Goal: Information Seeking & Learning: Learn about a topic

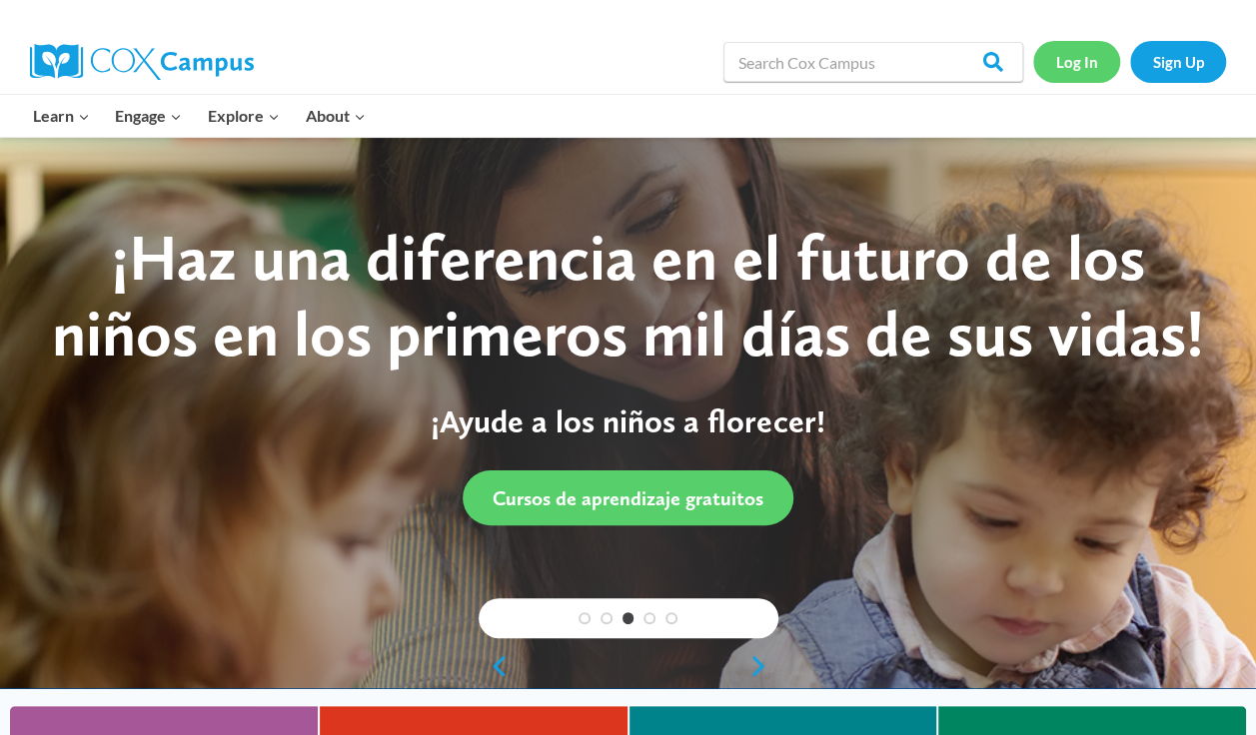
click at [1081, 62] on link "Log In" at bounding box center [1076, 61] width 87 height 41
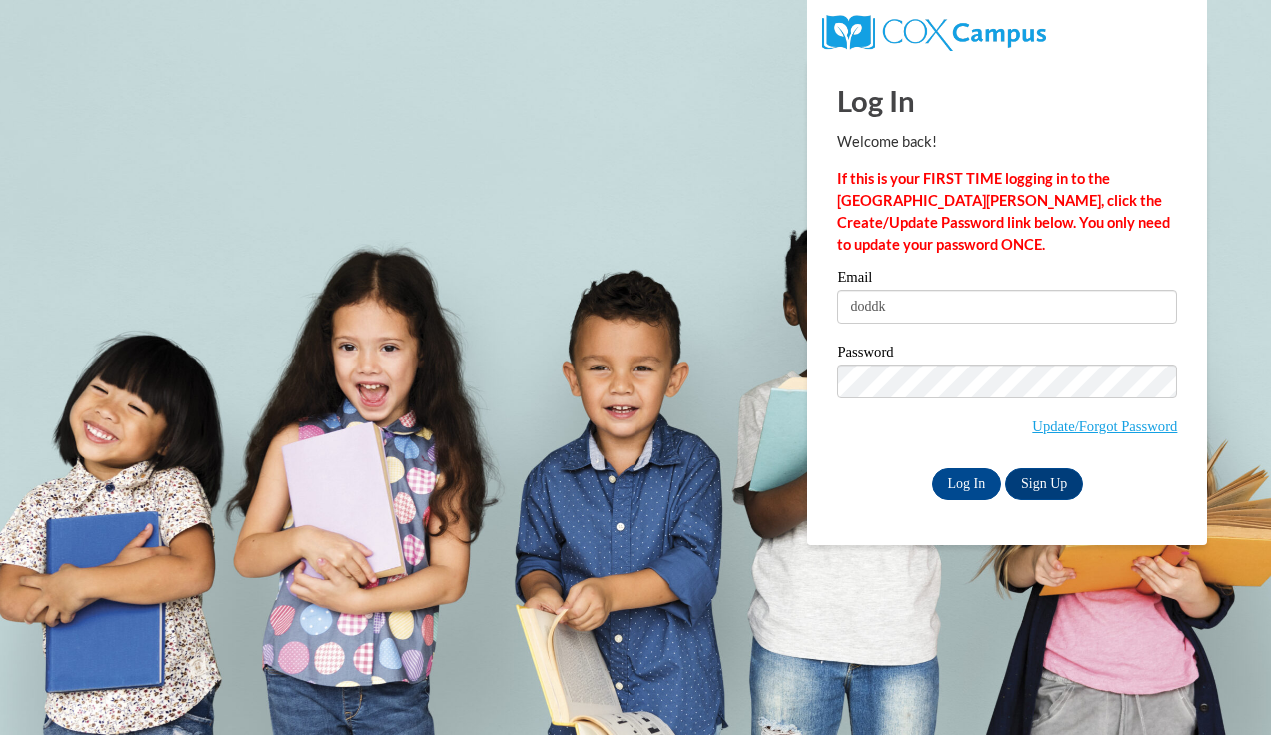
type input "[EMAIL_ADDRESS][DOMAIN_NAME]"
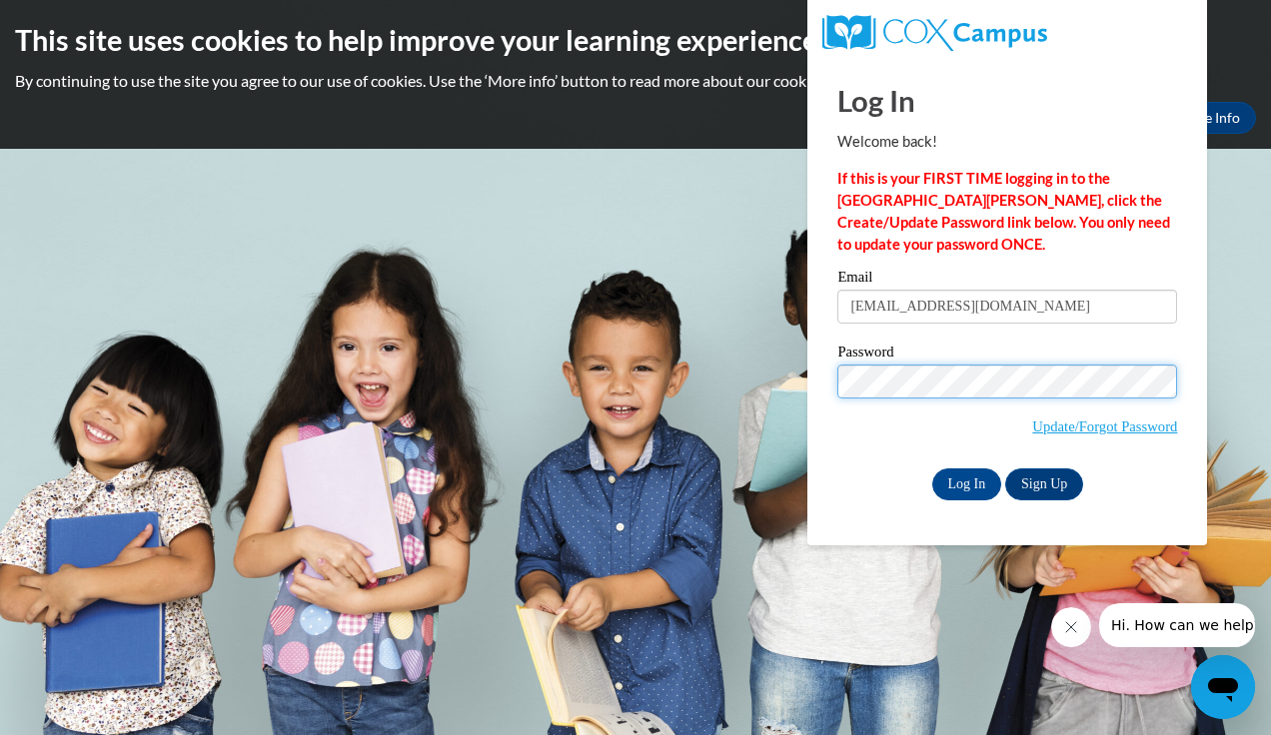
click at [932, 469] on input "Log In" at bounding box center [967, 485] width 70 height 32
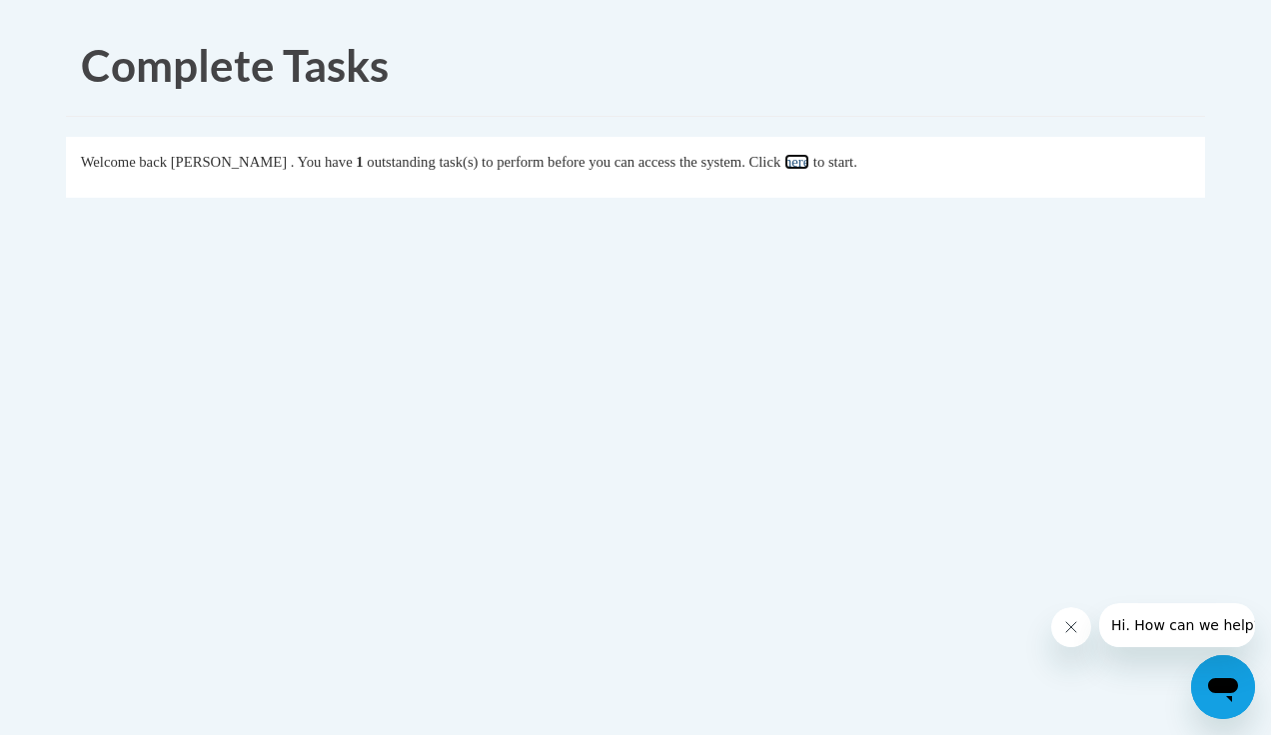
click at [809, 165] on link "here" at bounding box center [796, 162] width 25 height 16
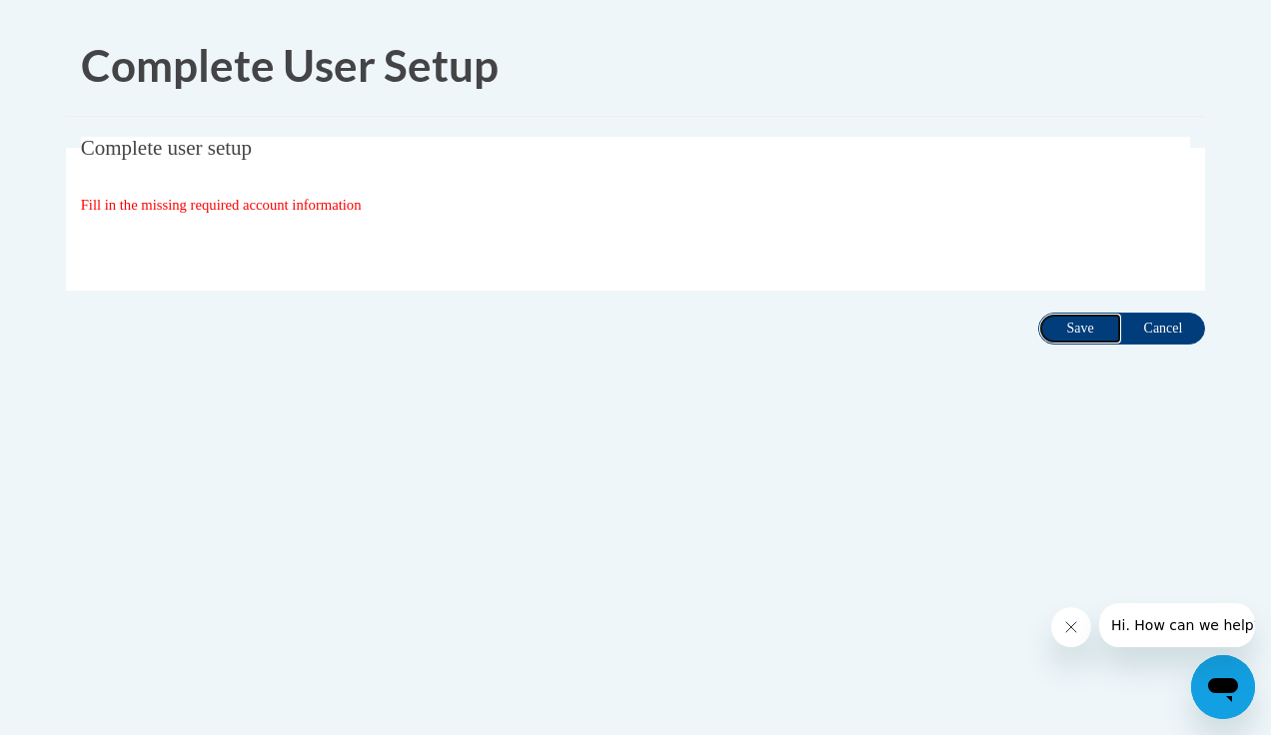
click at [1059, 324] on input "Save" at bounding box center [1080, 329] width 84 height 32
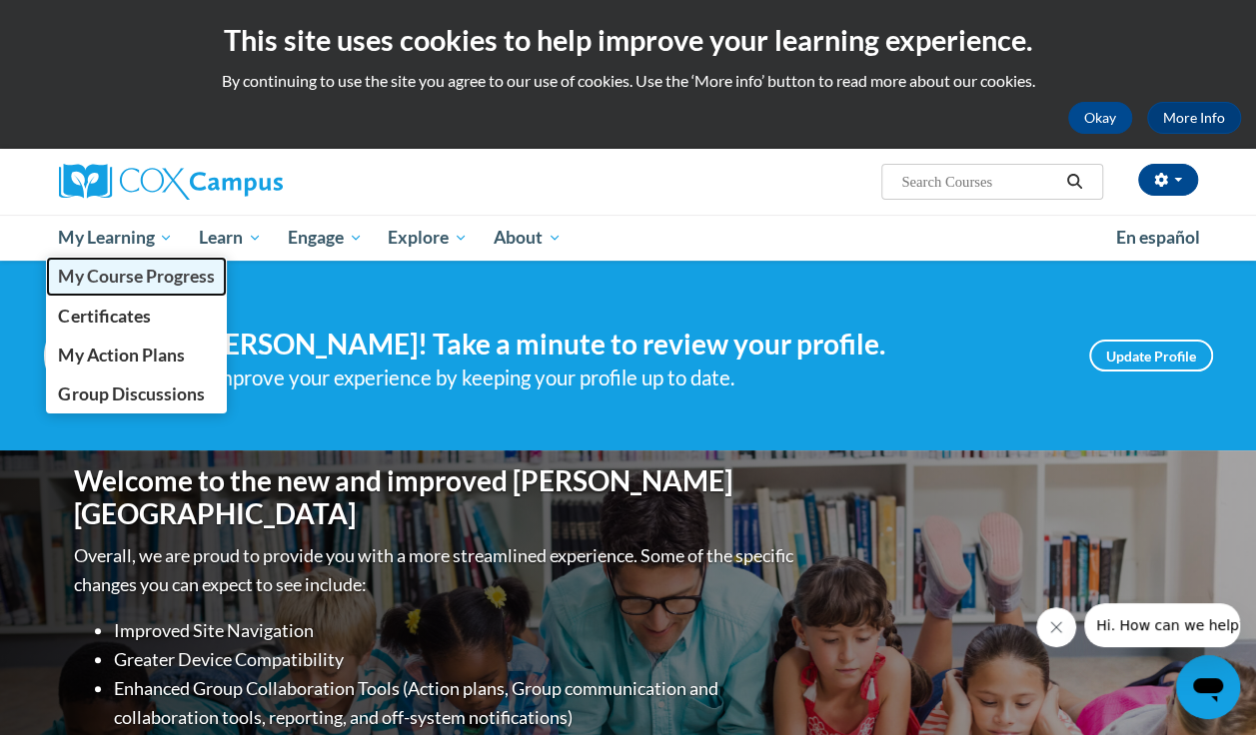
click at [135, 271] on span "My Course Progress" at bounding box center [136, 276] width 156 height 21
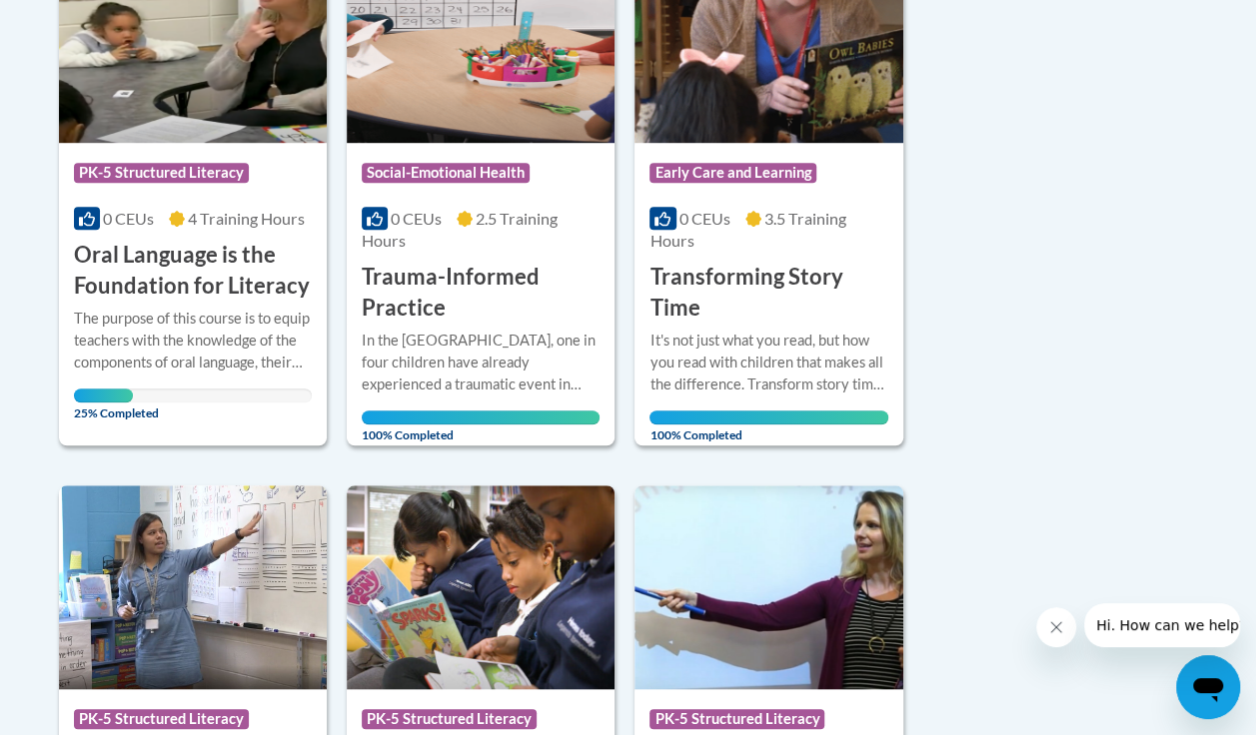
scroll to position [566, 0]
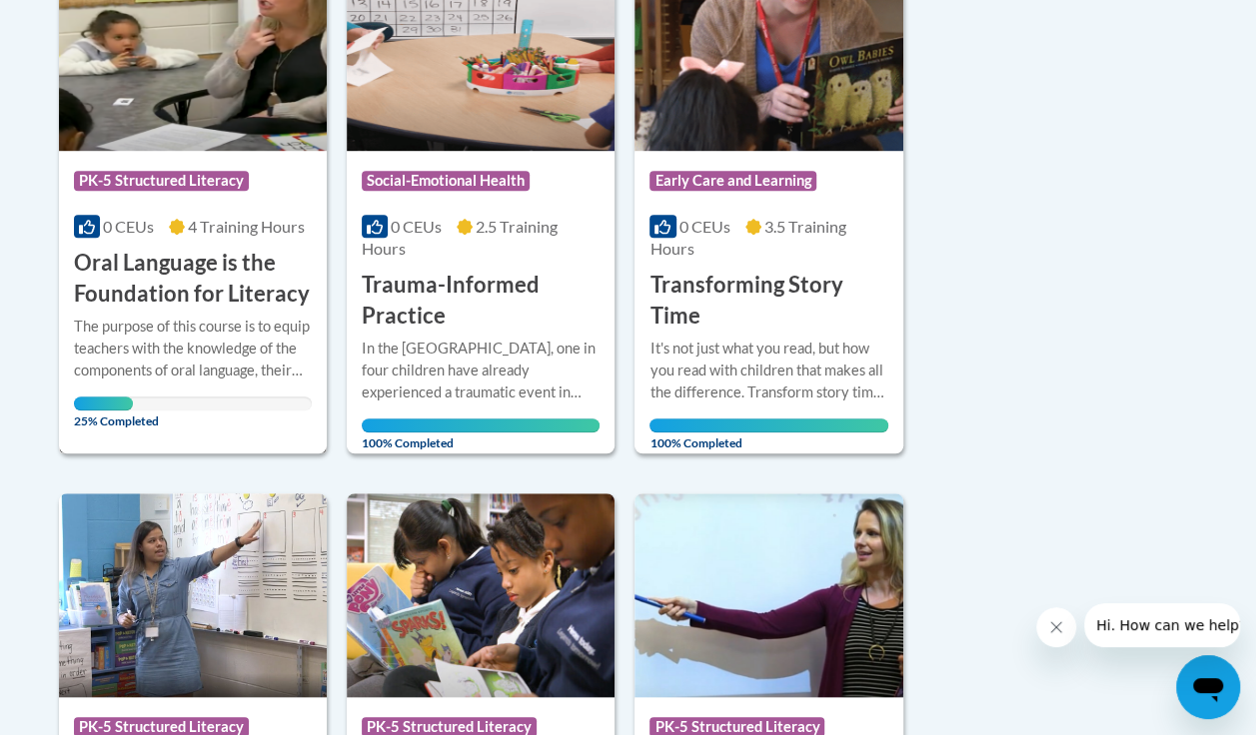
click at [206, 122] on img at bounding box center [193, 49] width 268 height 204
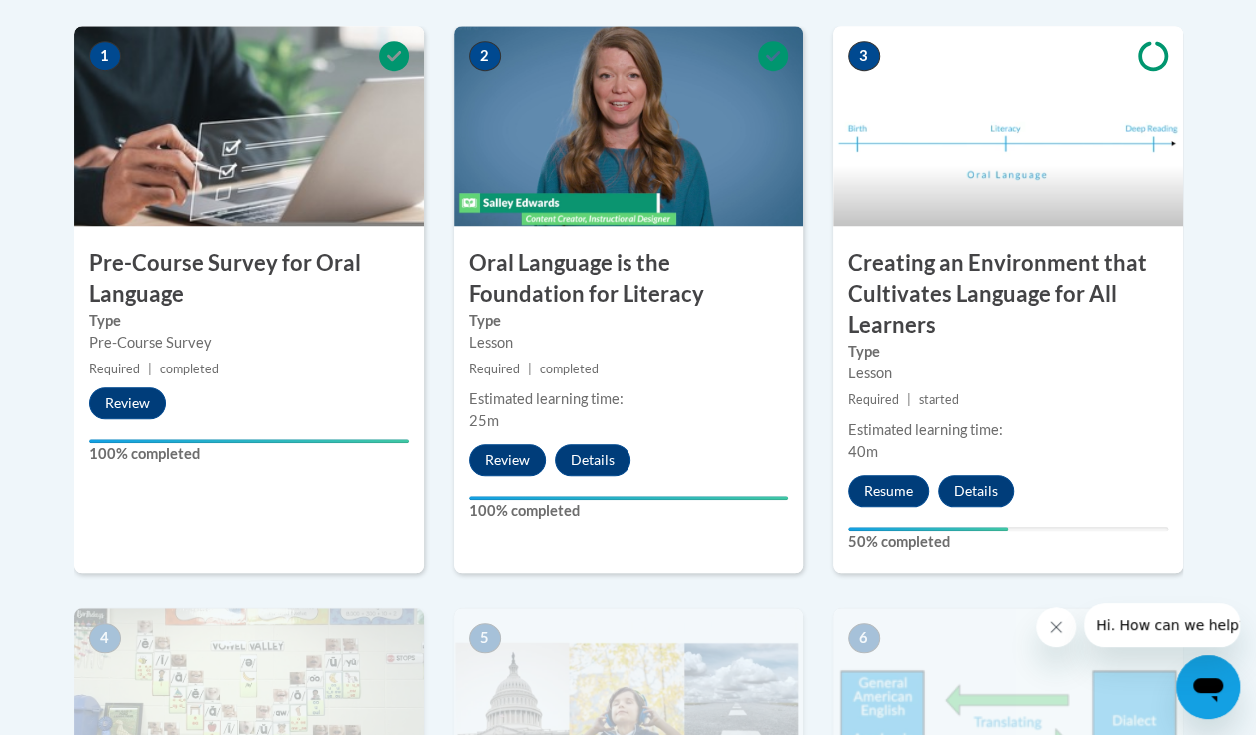
scroll to position [725, 0]
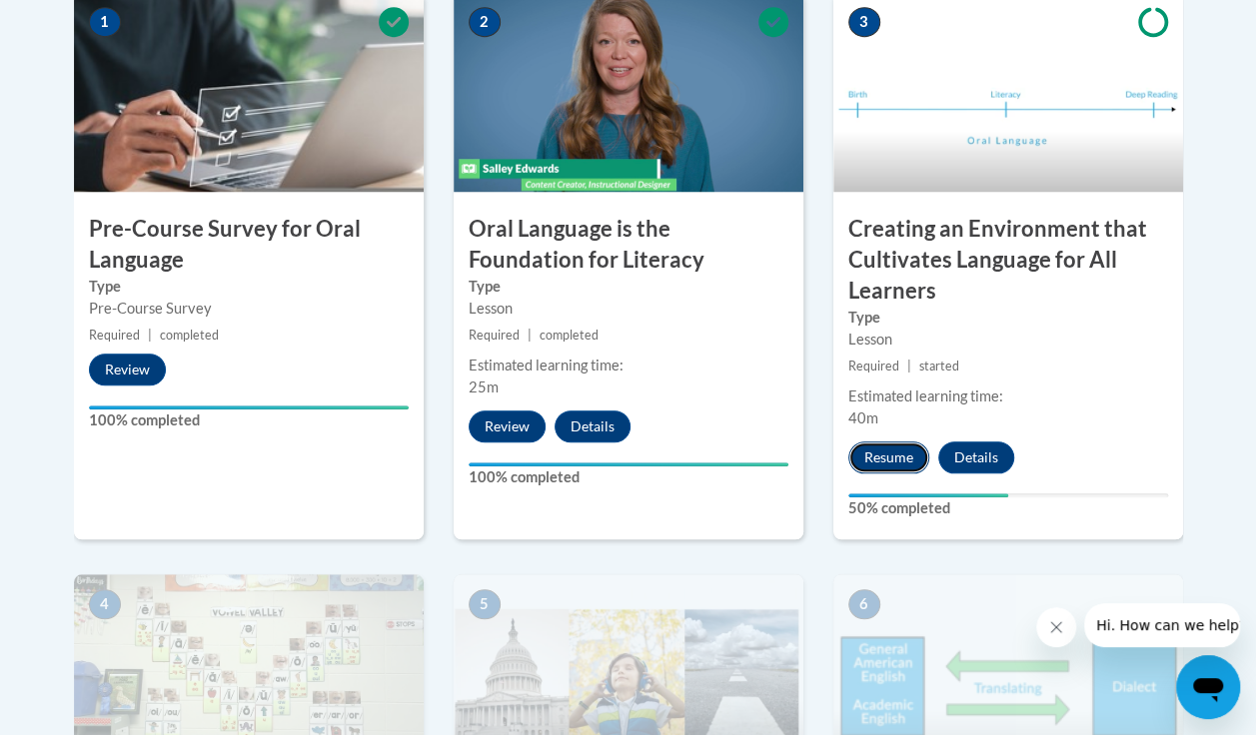
click at [873, 459] on button "Resume" at bounding box center [888, 458] width 81 height 32
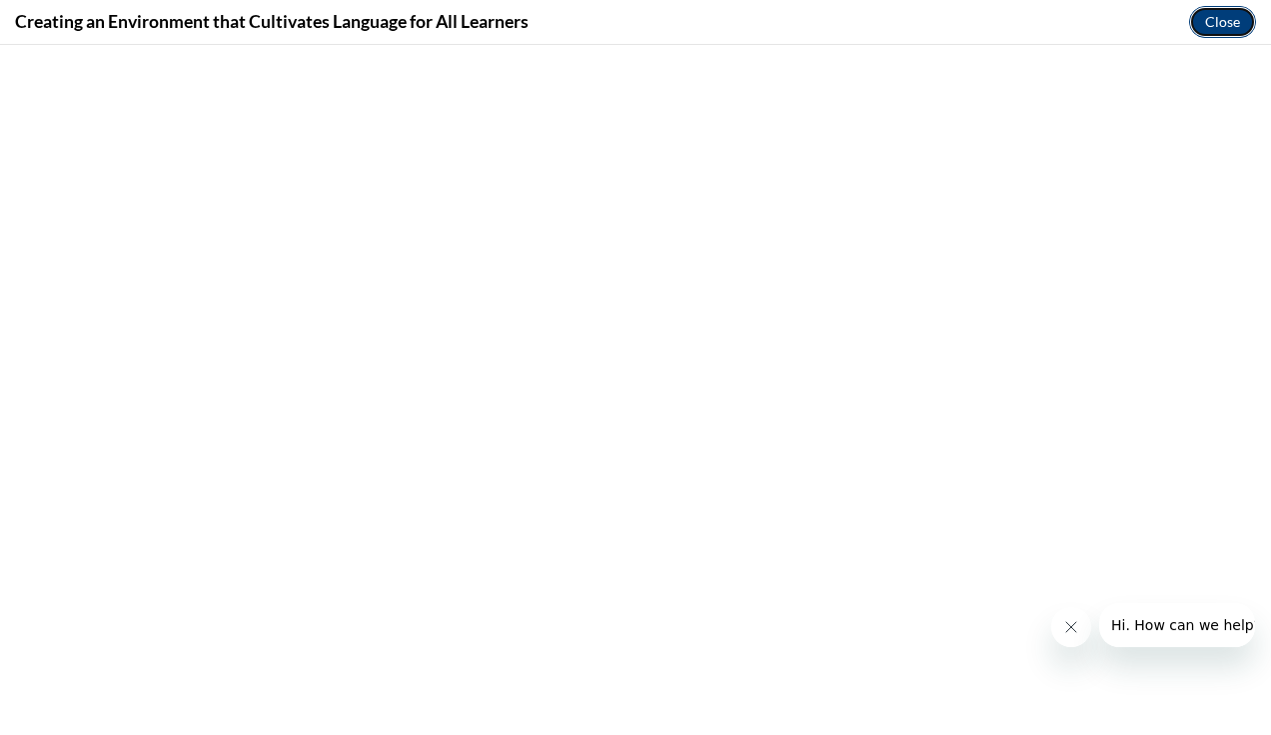
click at [1203, 17] on button "Close" at bounding box center [1222, 22] width 67 height 32
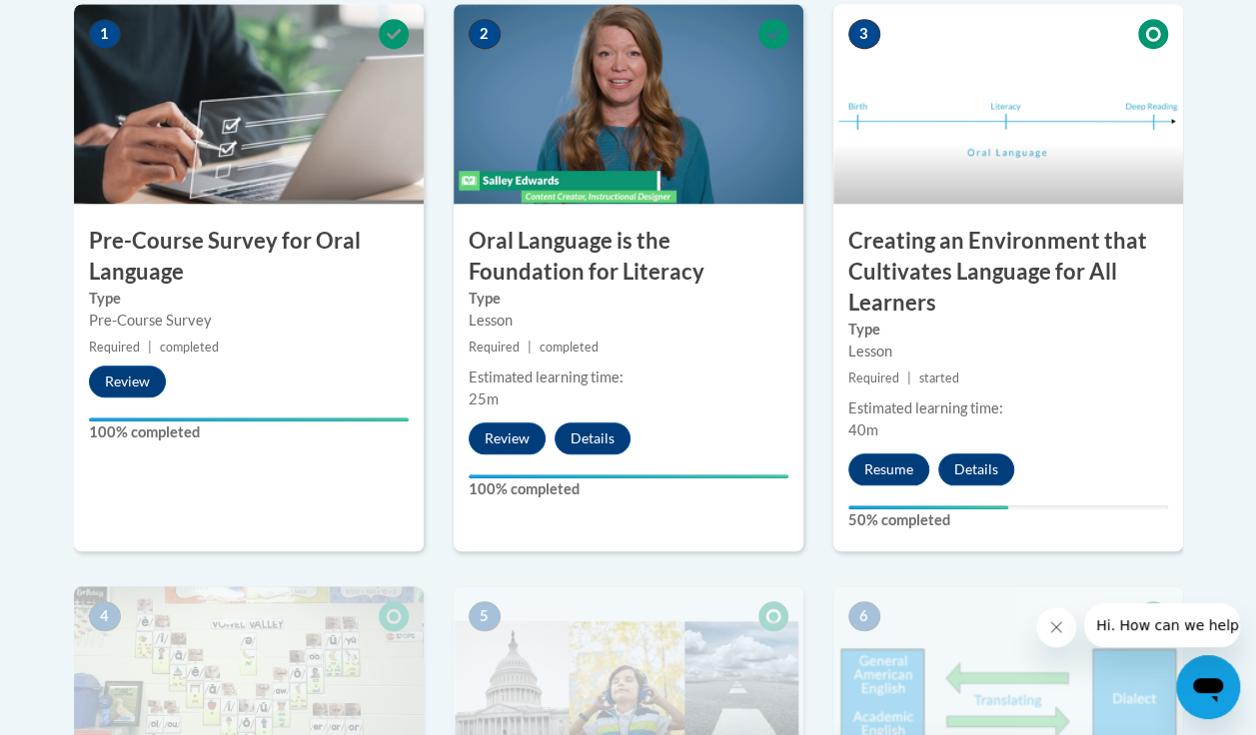
scroll to position [585, 0]
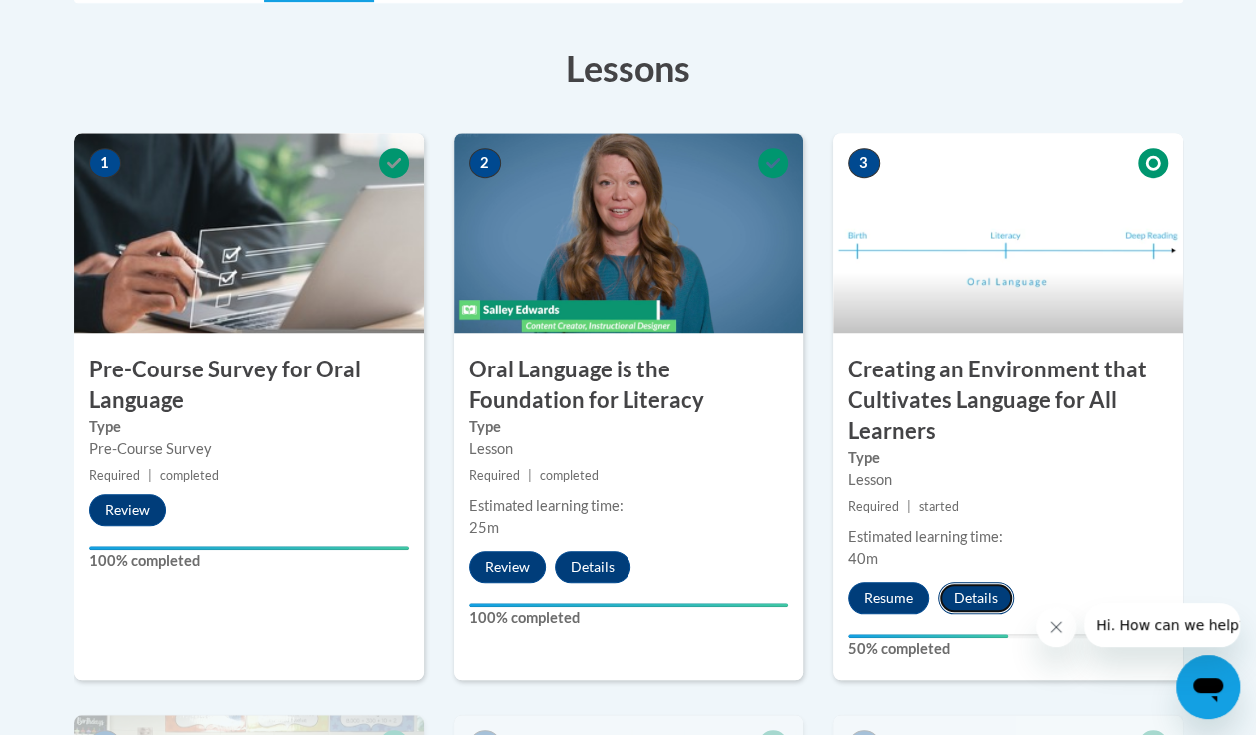
click at [978, 583] on button "Details" at bounding box center [976, 599] width 76 height 32
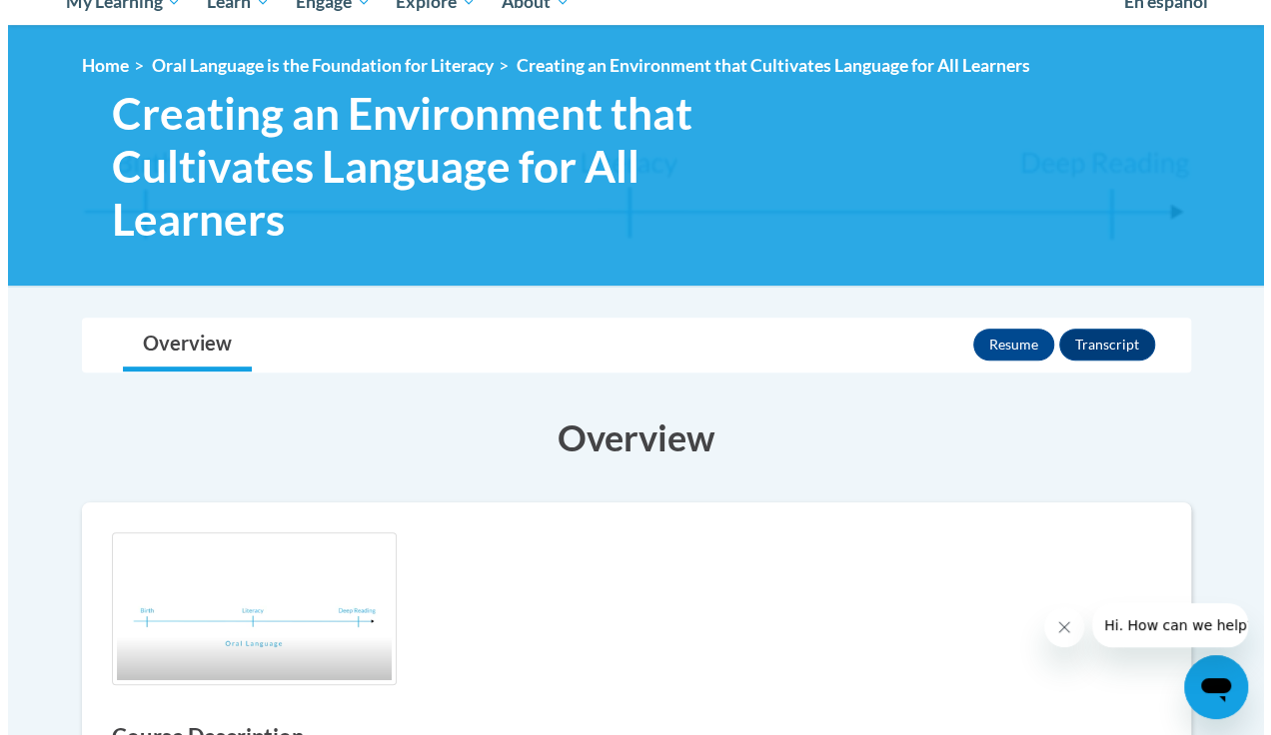
scroll to position [356, 0]
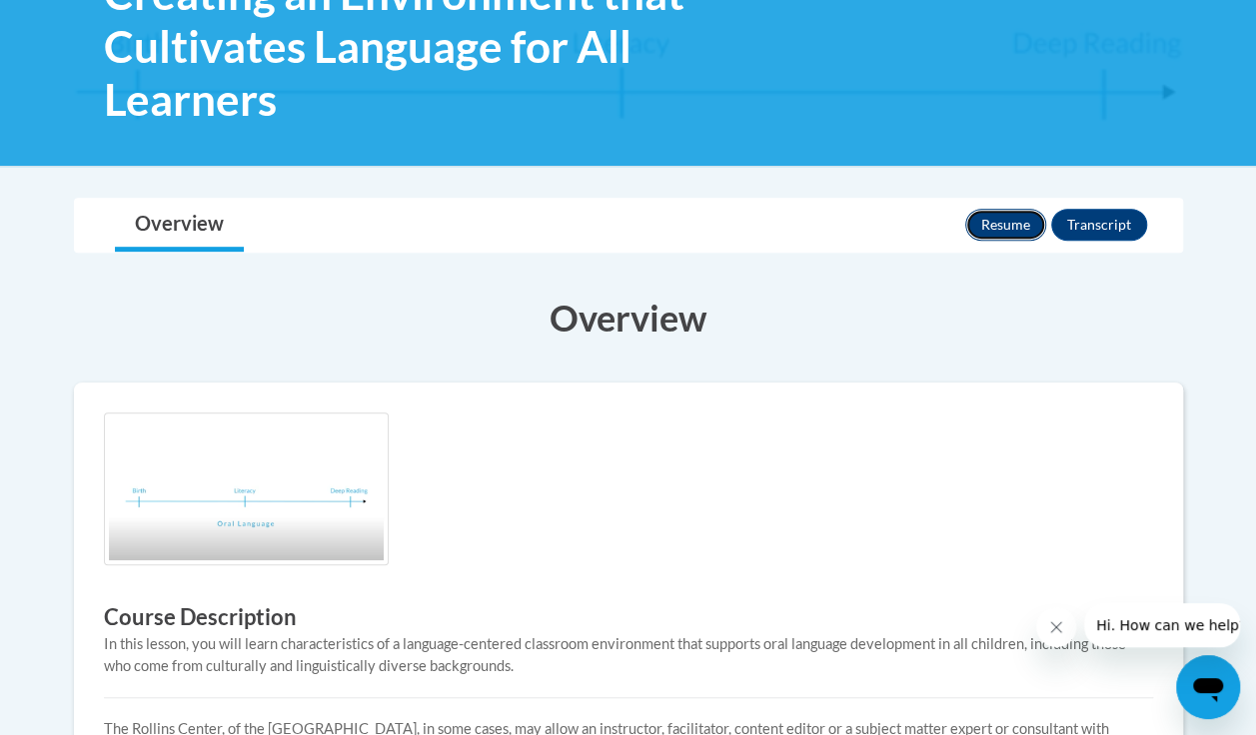
click at [980, 228] on button "Resume" at bounding box center [1005, 225] width 81 height 32
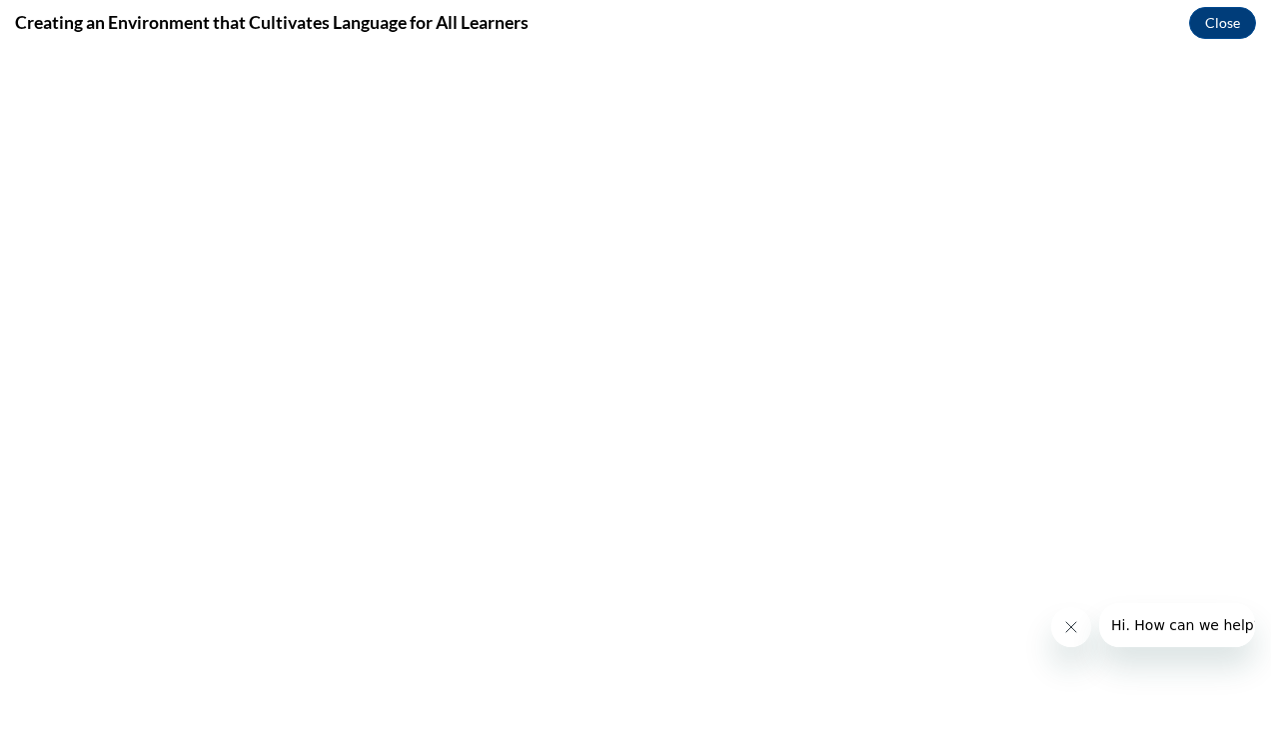
click at [1151, 635] on button "Hi. How can we help?" at bounding box center [1185, 626] width 174 height 44
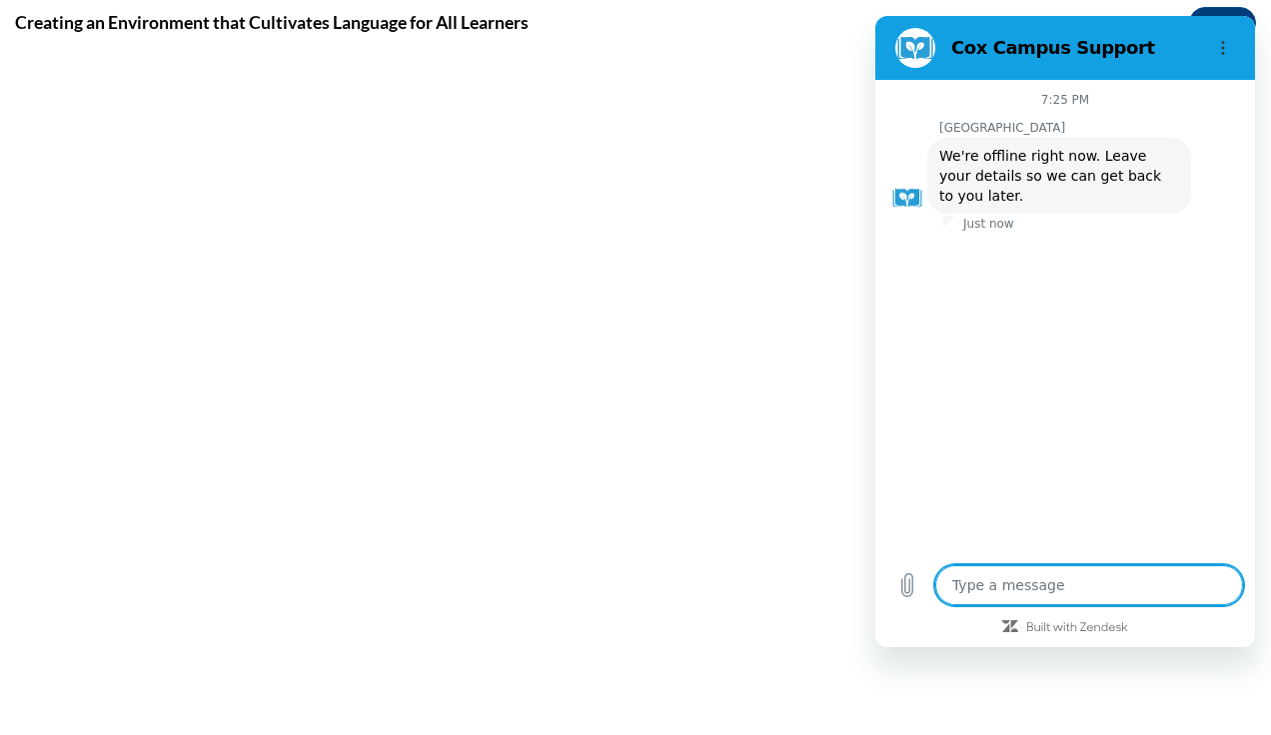
type textarea "x"
click at [1017, 600] on textarea at bounding box center [1089, 586] width 308 height 40
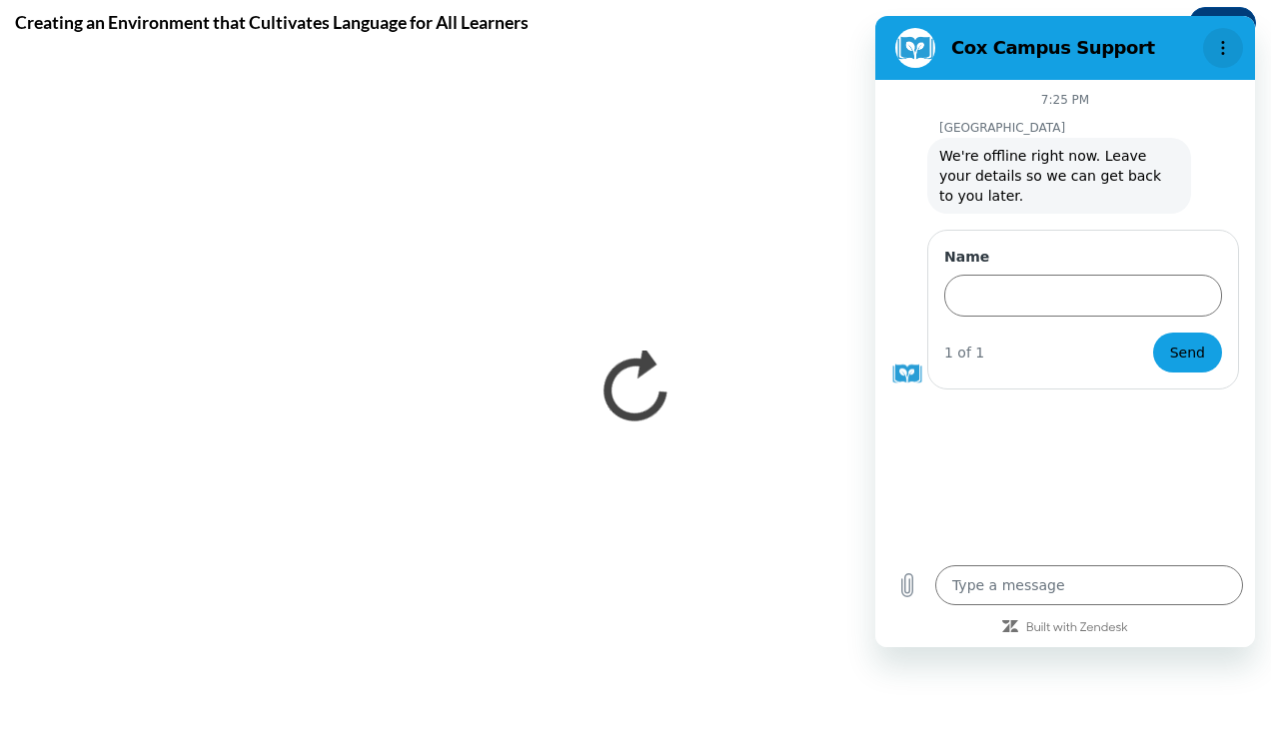
click at [1227, 45] on icon "Options menu" at bounding box center [1223, 48] width 16 height 16
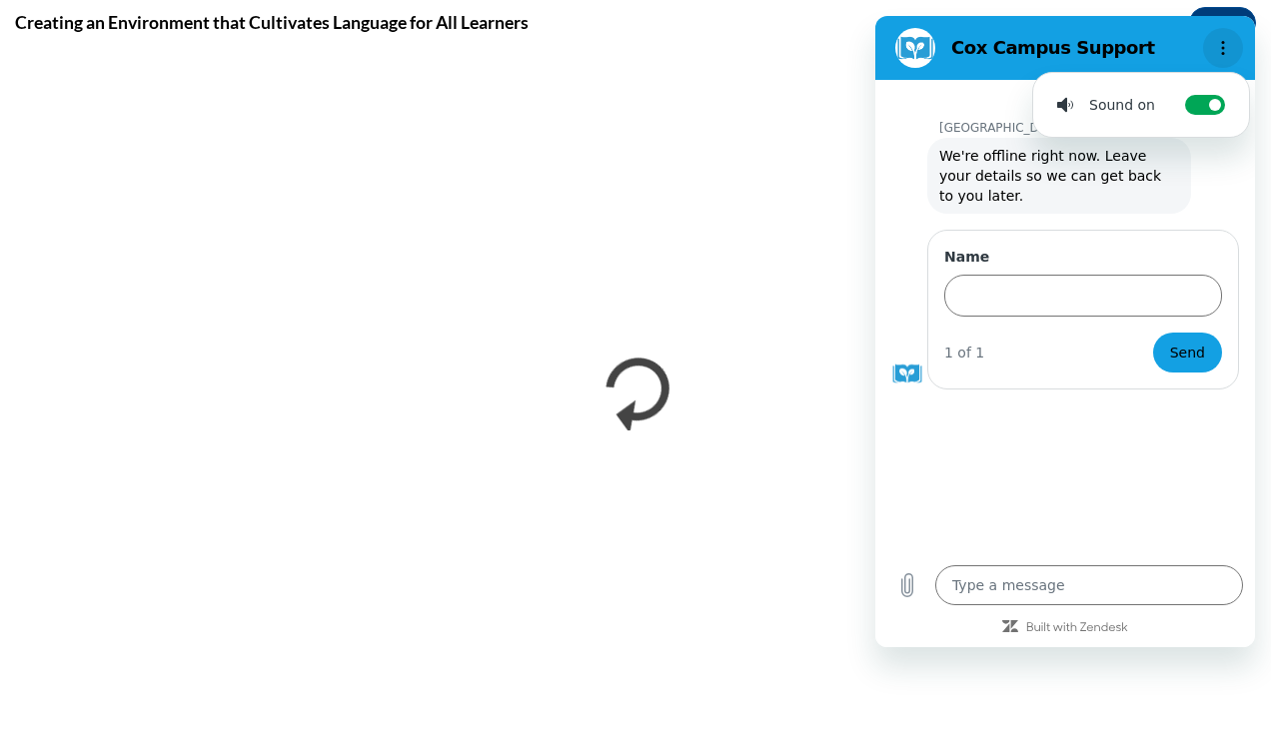
click at [1217, 31] on button "Options menu" at bounding box center [1223, 48] width 40 height 40
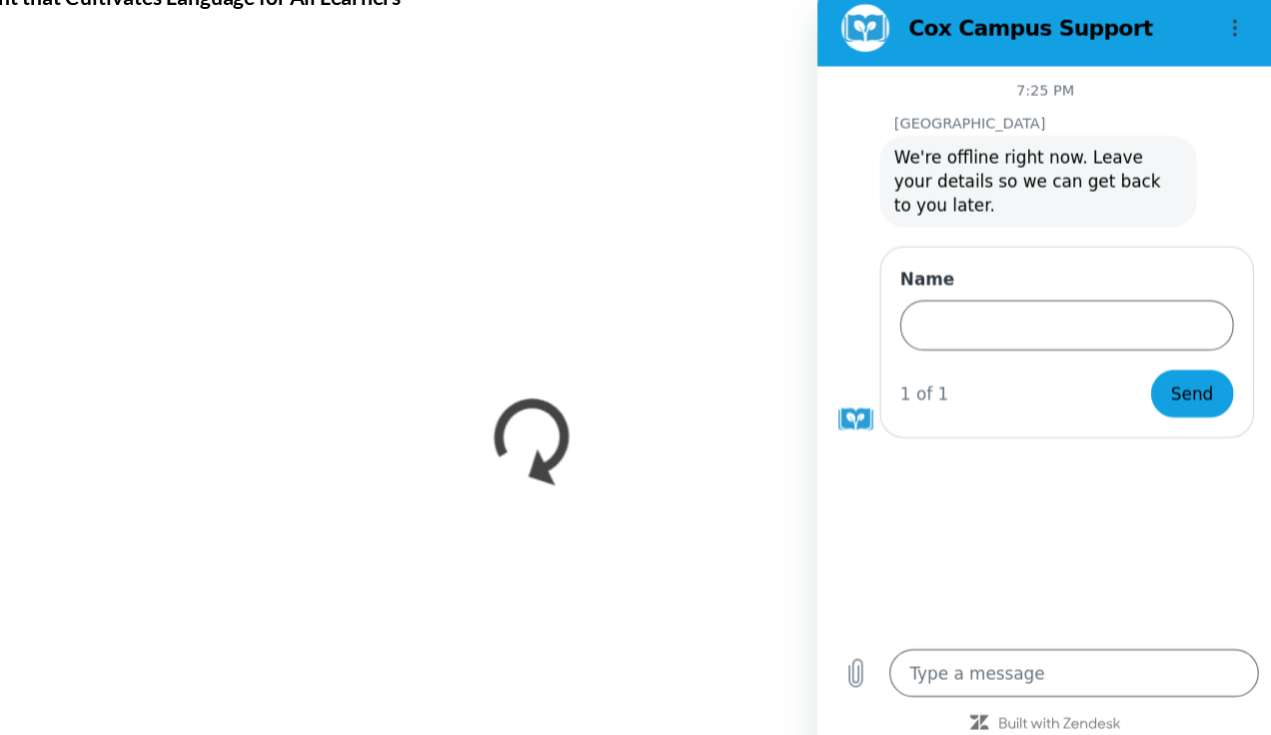
scroll to position [356, 0]
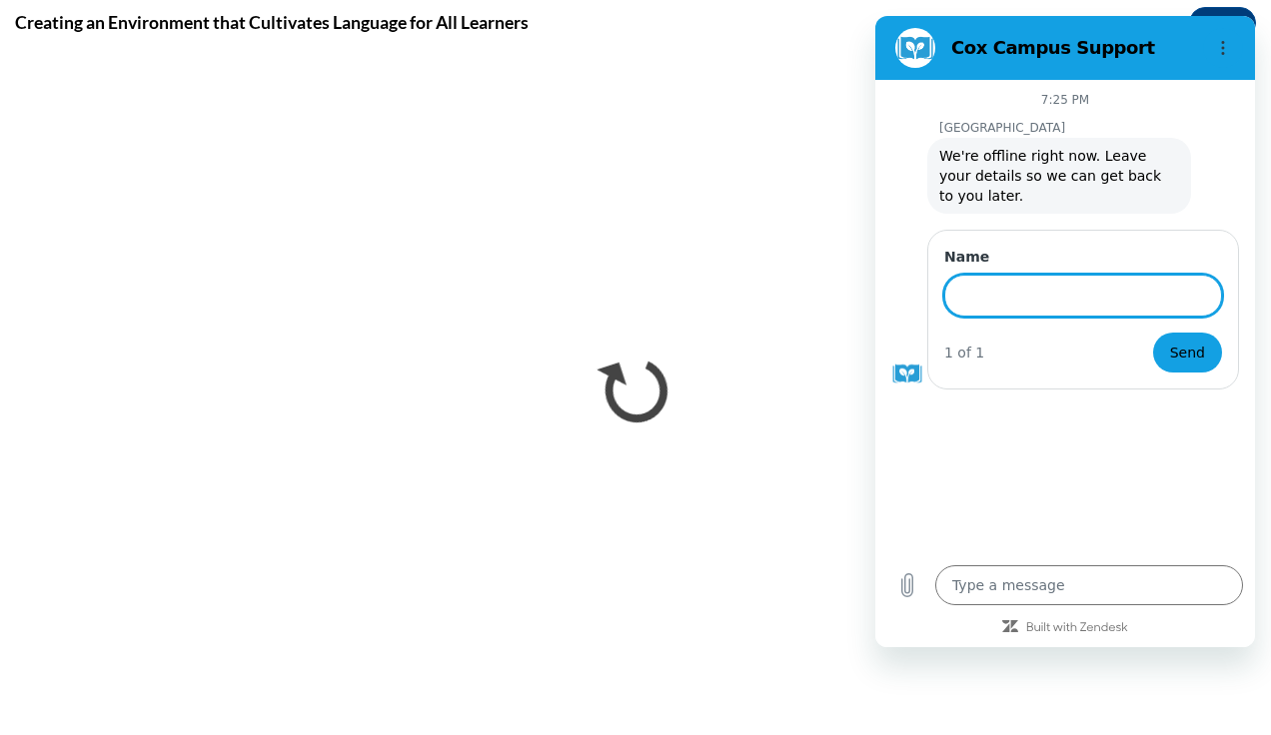
click at [1033, 280] on input "Name" at bounding box center [1083, 296] width 278 height 42
type input "[PERSON_NAME]"
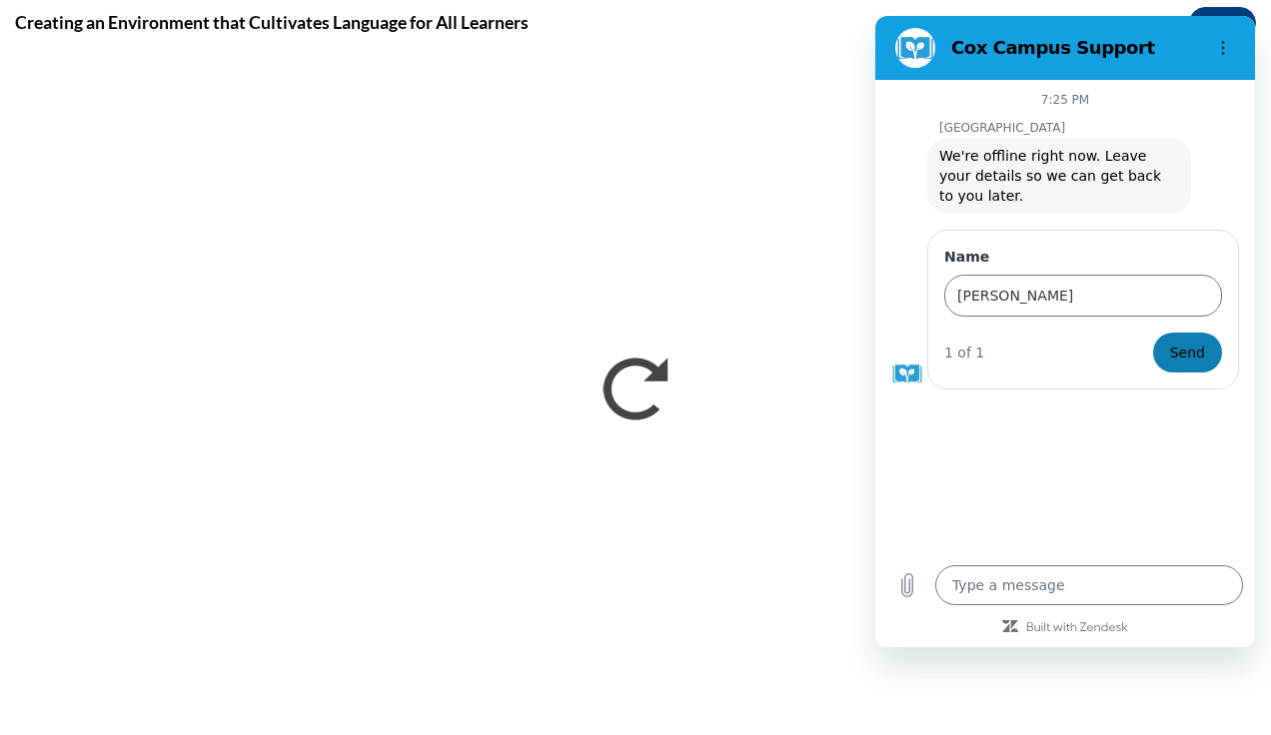
click at [1179, 341] on span "Send" at bounding box center [1187, 353] width 35 height 24
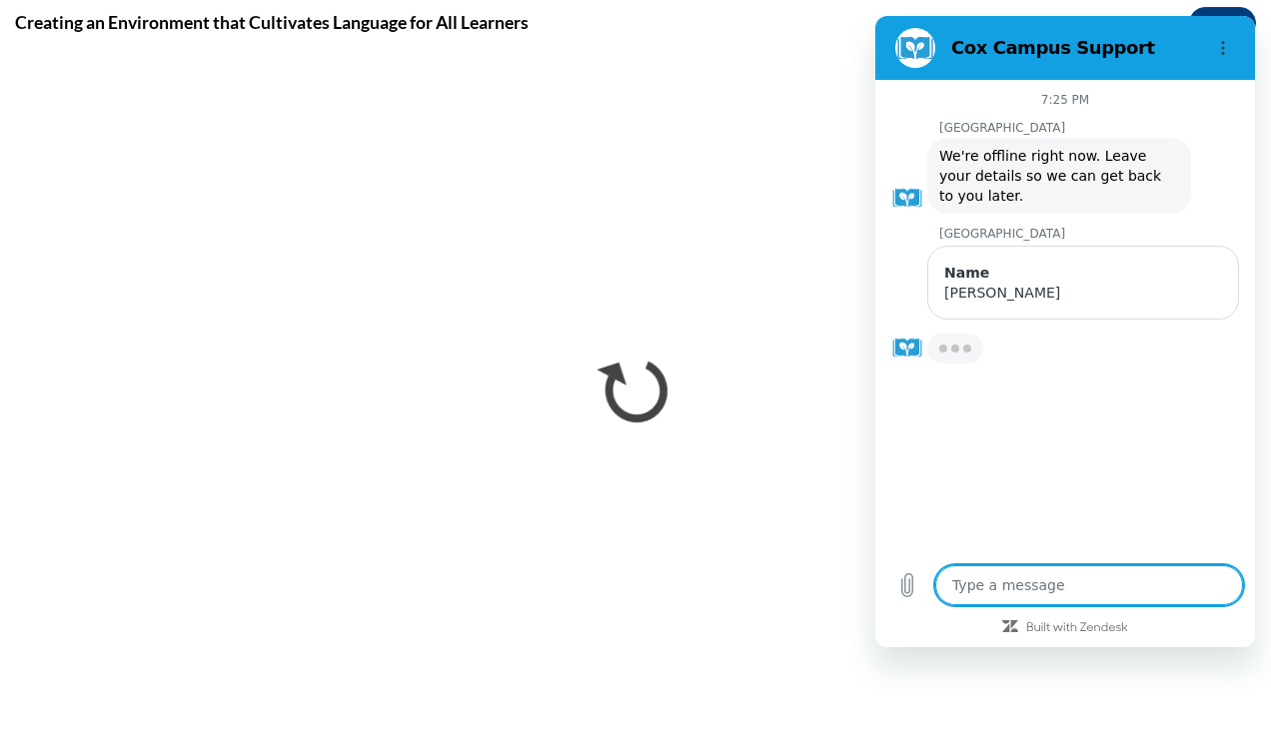
type textarea "x"
type textarea "I"
type textarea "x"
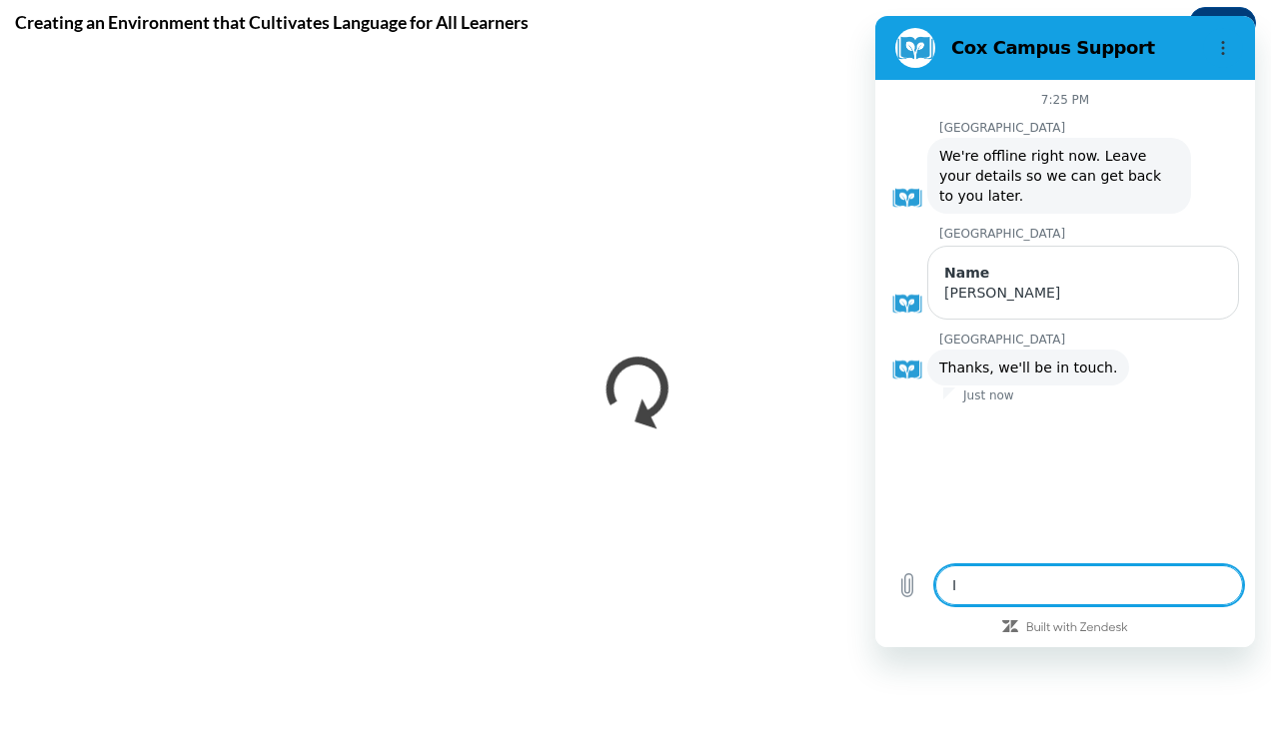
type textarea "I"
type textarea "x"
type textarea "I a"
type textarea "x"
type textarea "I amn"
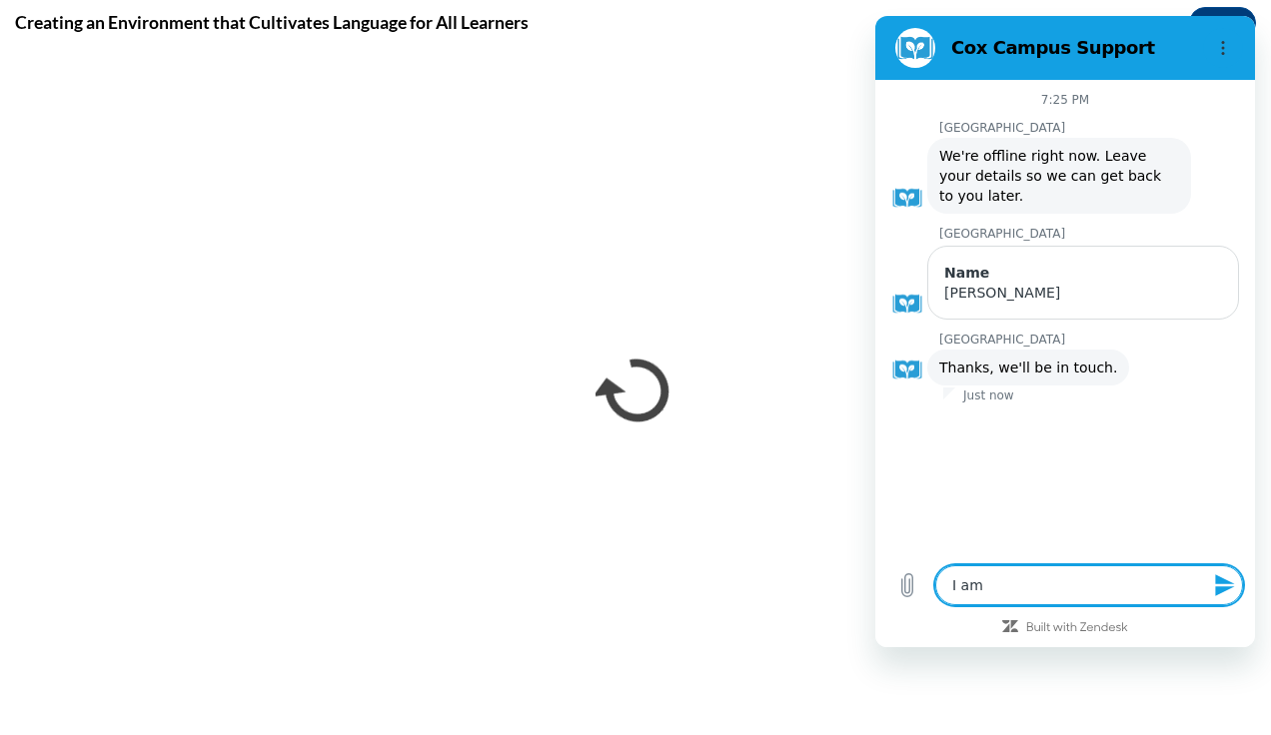
type textarea "x"
type textarea "I amn"
type textarea "x"
type textarea "I amn"
type textarea "x"
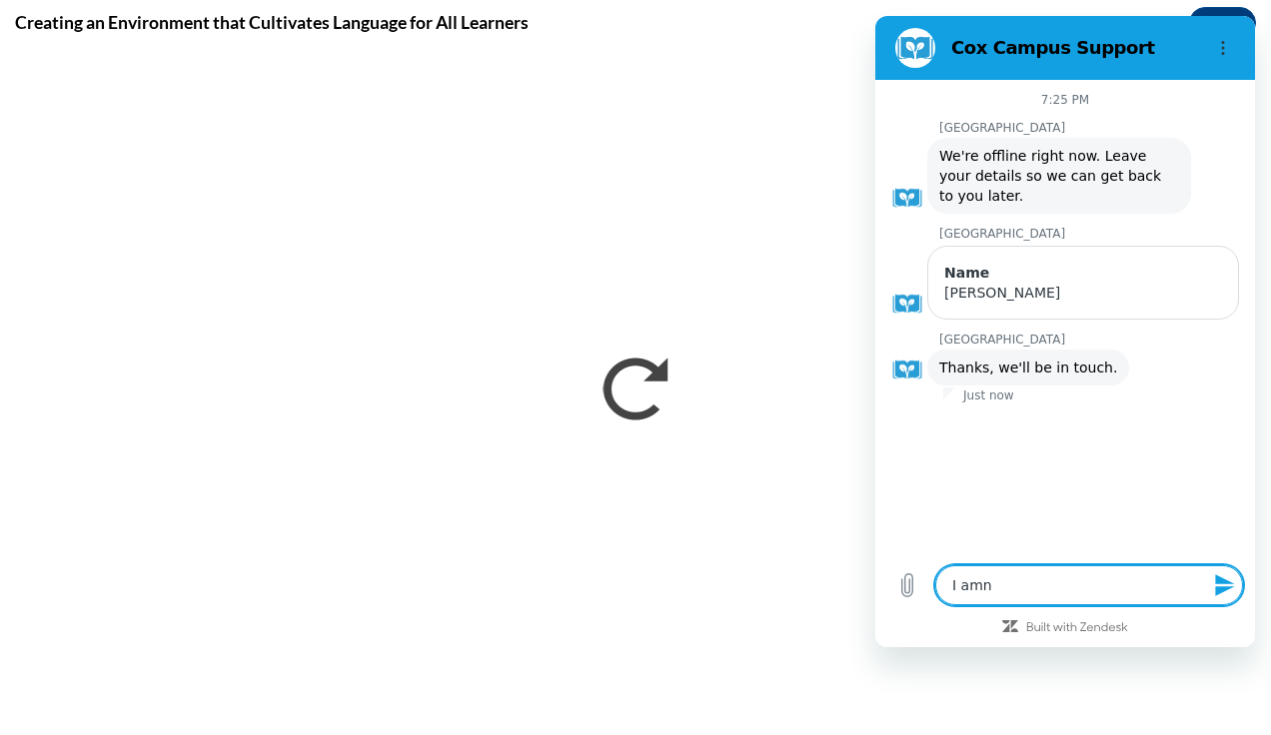
type textarea "I am"
type textarea "x"
type textarea "I a"
type textarea "x"
type textarea "I"
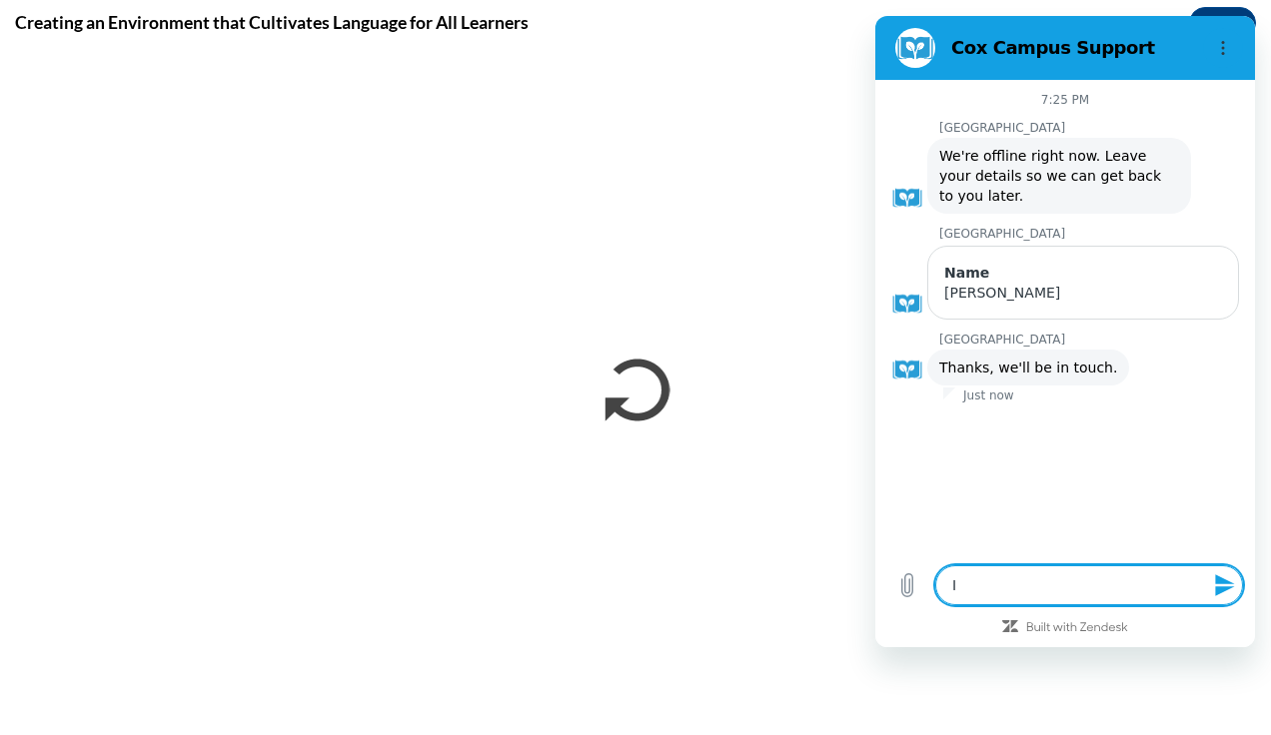
type textarea "x"
type textarea "I"
type textarea "x"
click at [1218, 52] on icon "Options menu" at bounding box center [1223, 48] width 16 height 16
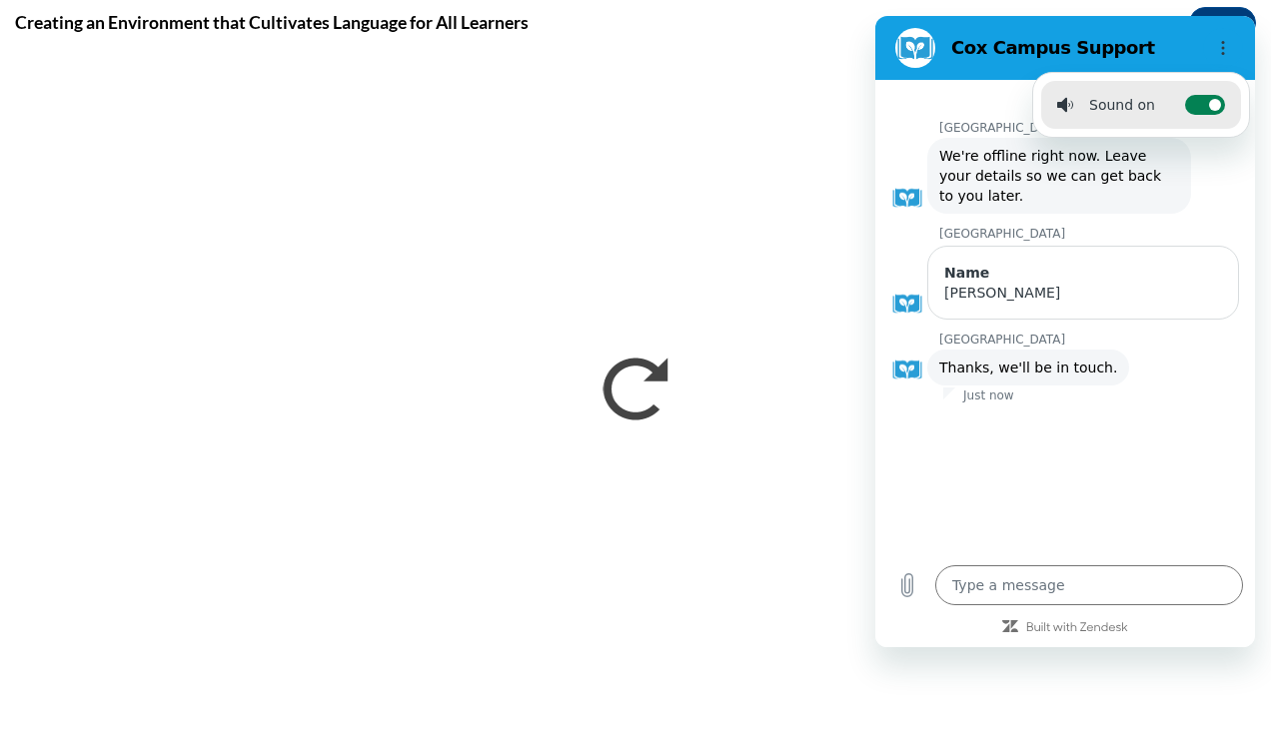
click at [1187, 104] on label "Toggle sound notifications" at bounding box center [1205, 105] width 40 height 20
click at [1187, 104] on input "Toggle sound notifications" at bounding box center [1205, 105] width 40 height 20
checkbox input "false"
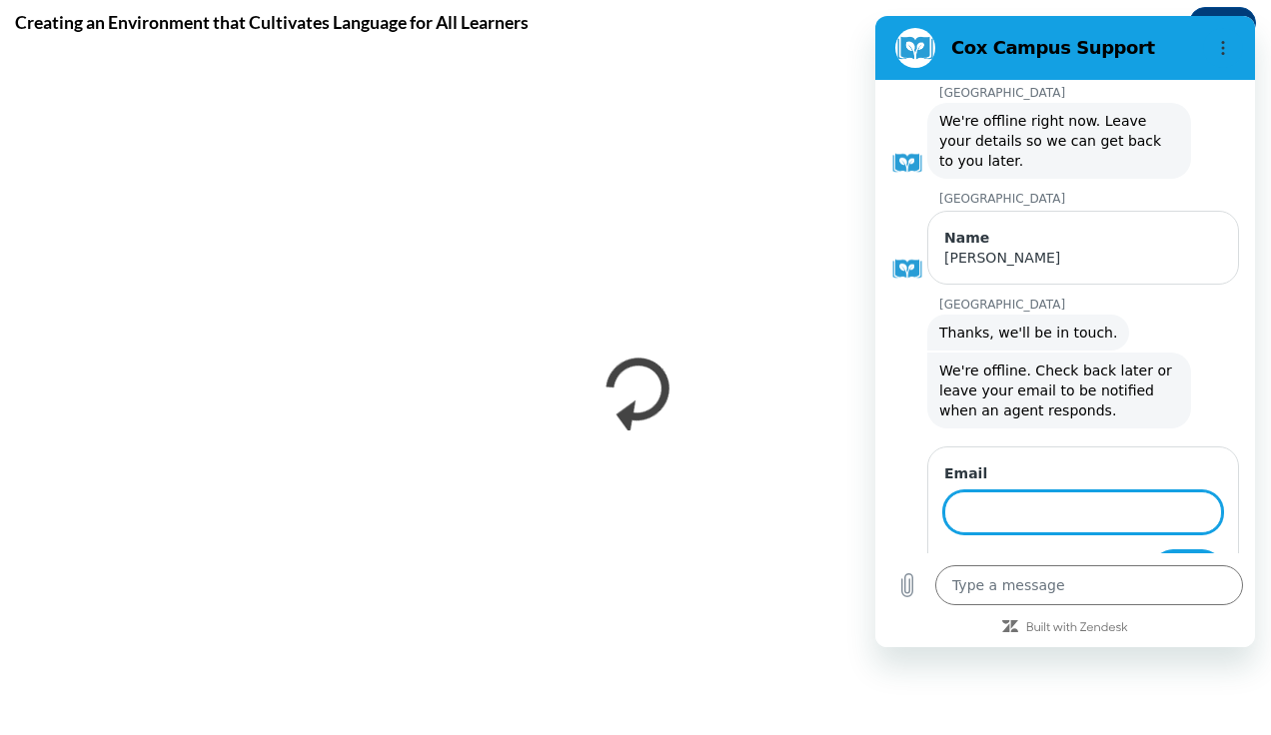
type textarea "x"
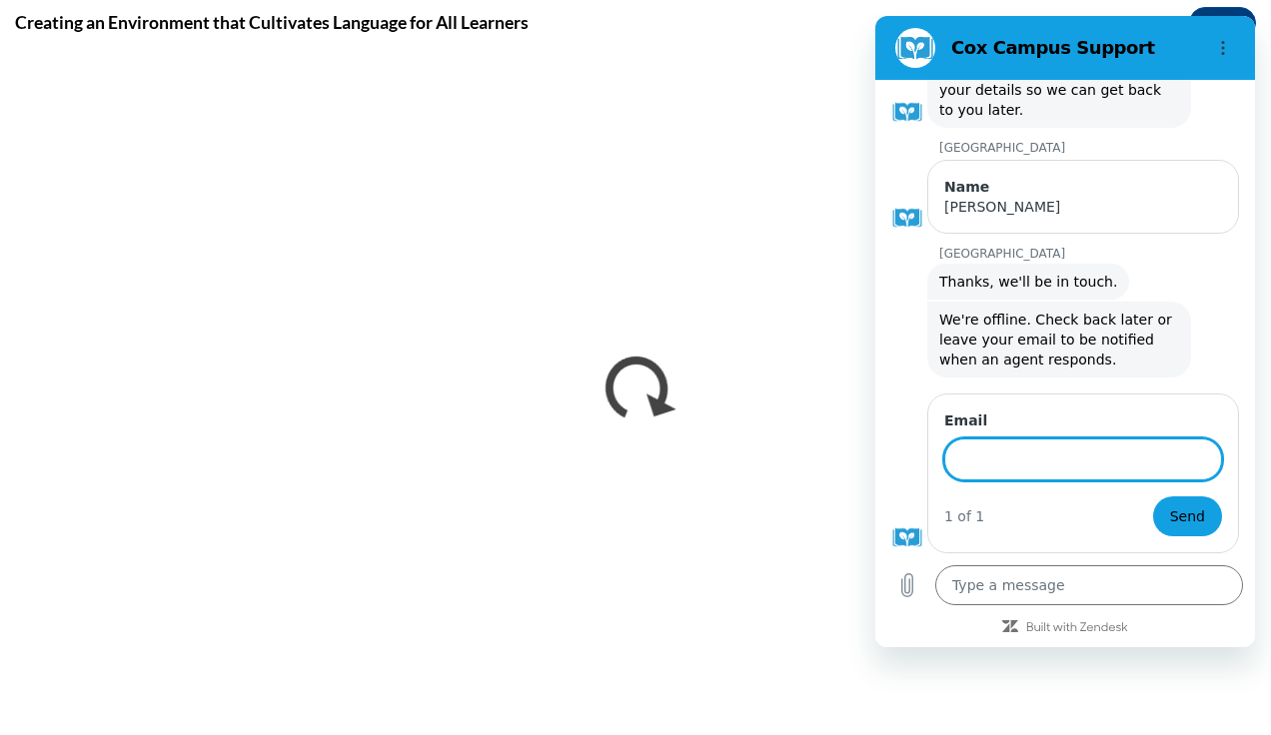
scroll to position [85, 0]
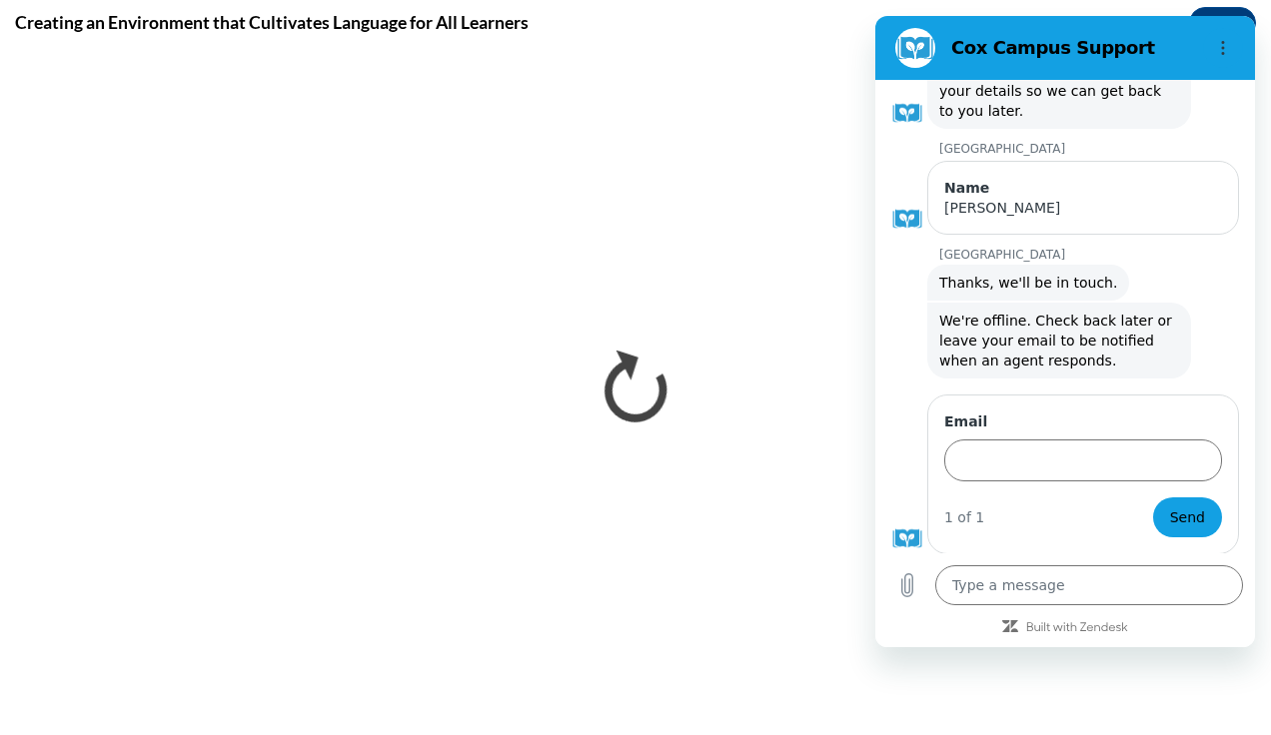
click at [1127, 613] on div "Type a message x" at bounding box center [1065, 586] width 380 height 64
click at [976, 102] on div "Cox Campus says: We're offline right now. Leave your details so we can get back…" at bounding box center [1059, 91] width 264 height 76
drag, startPoint x: 976, startPoint y: 102, endPoint x: 935, endPoint y: 472, distance: 372.0
click at [935, 472] on div "Email 1 of 1 Send" at bounding box center [1083, 475] width 312 height 160
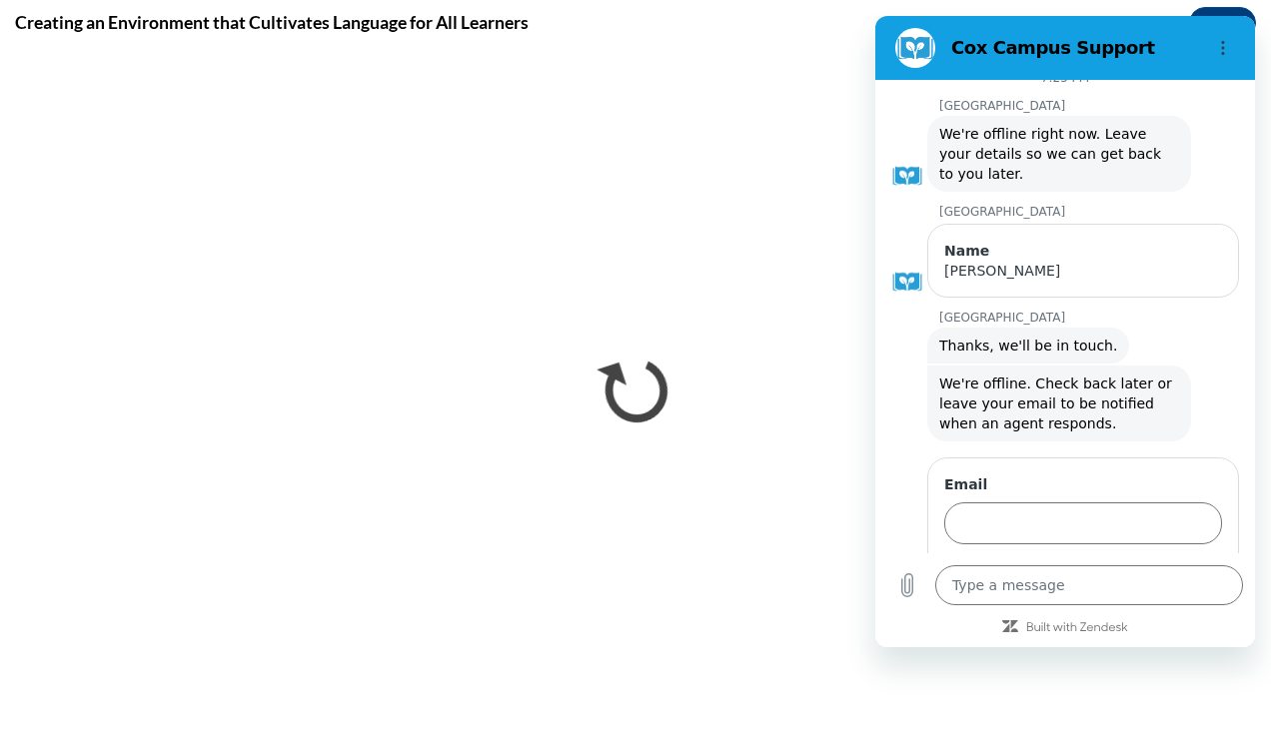
scroll to position [0, 0]
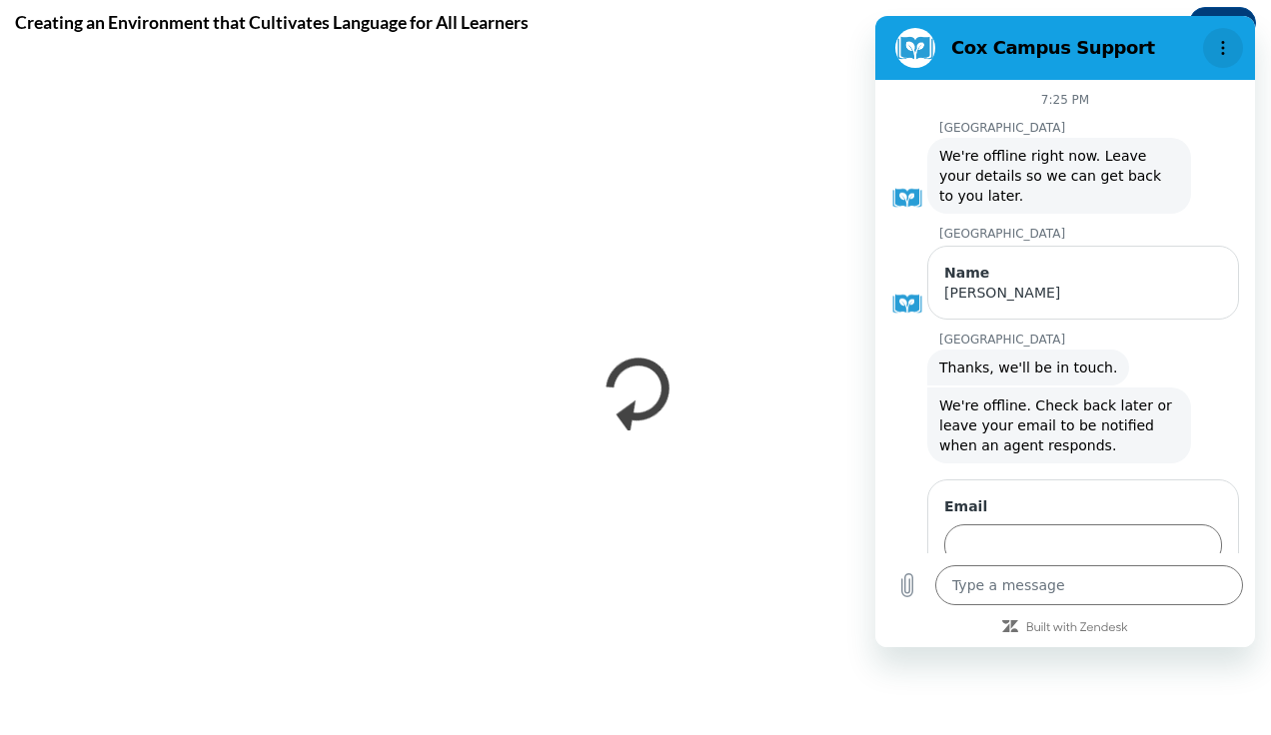
click at [1218, 48] on icon "Options menu" at bounding box center [1223, 48] width 16 height 16
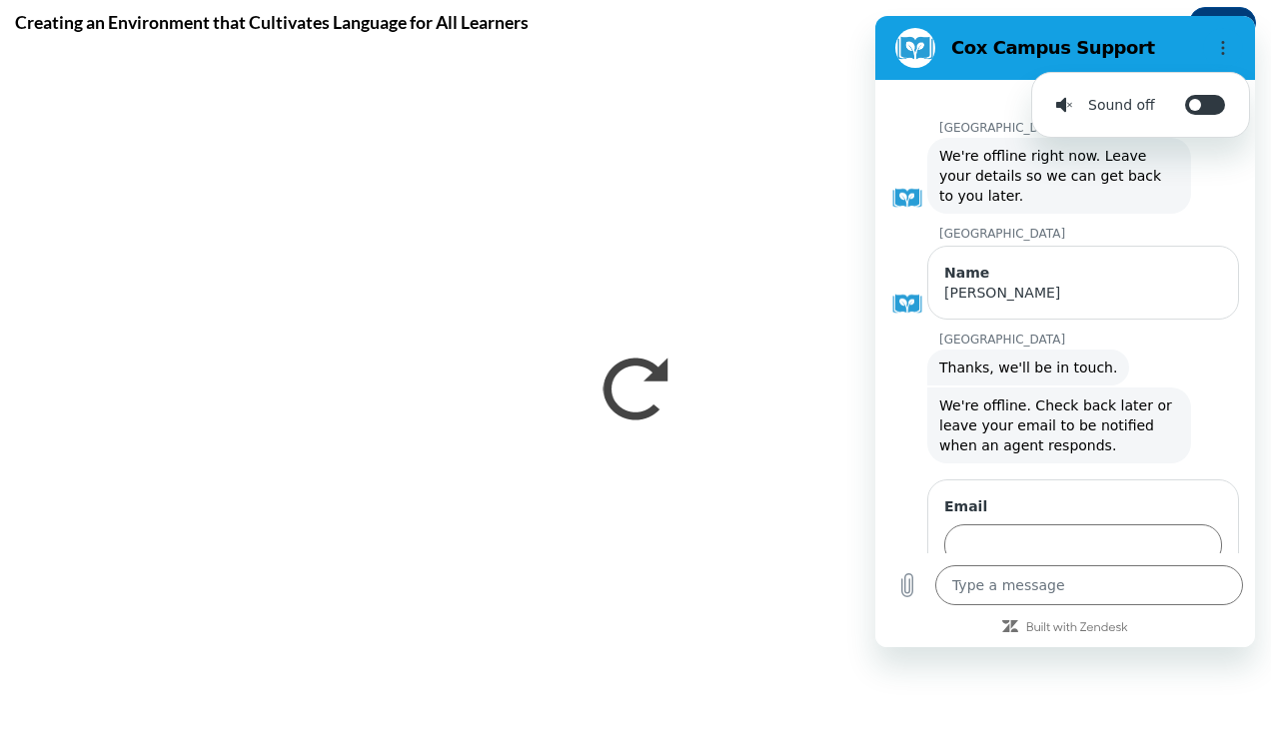
click at [921, 48] on figure at bounding box center [915, 48] width 40 height 40
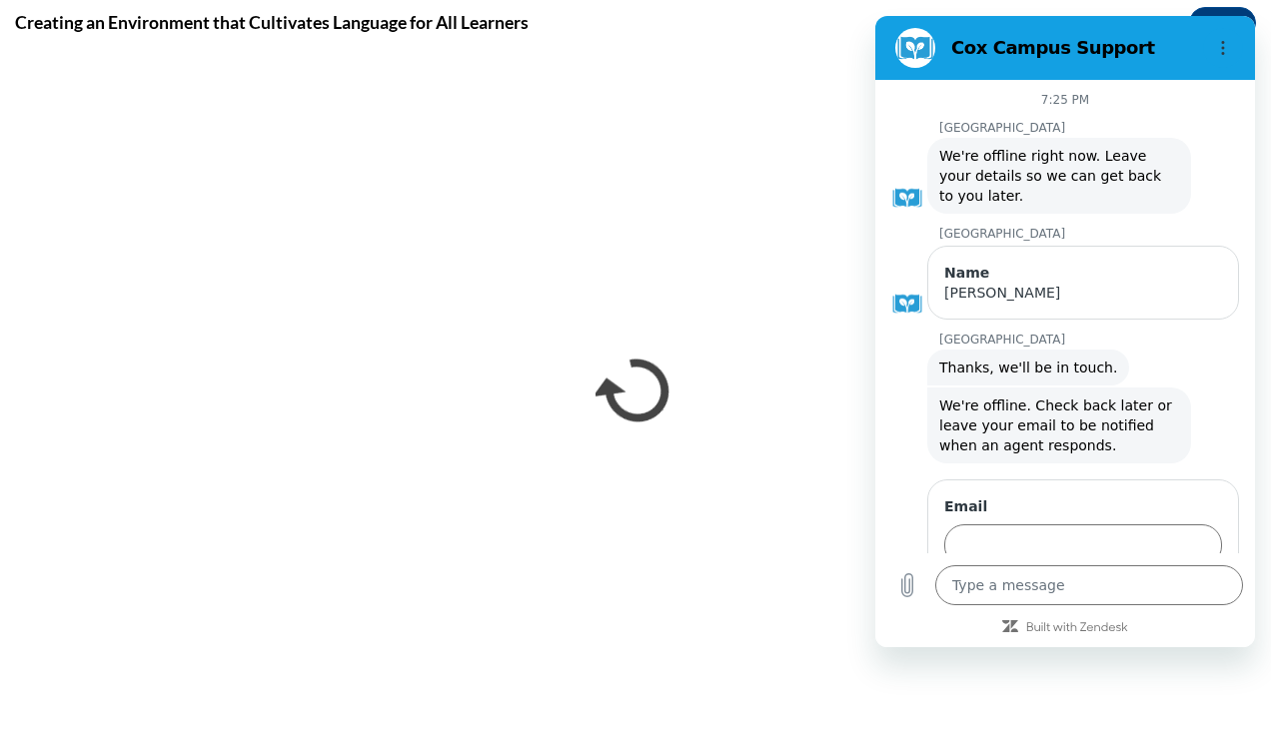
click at [830, 16] on div "Creating an Environment that Cultivates Language for All Learners Close" at bounding box center [635, 22] width 1271 height 45
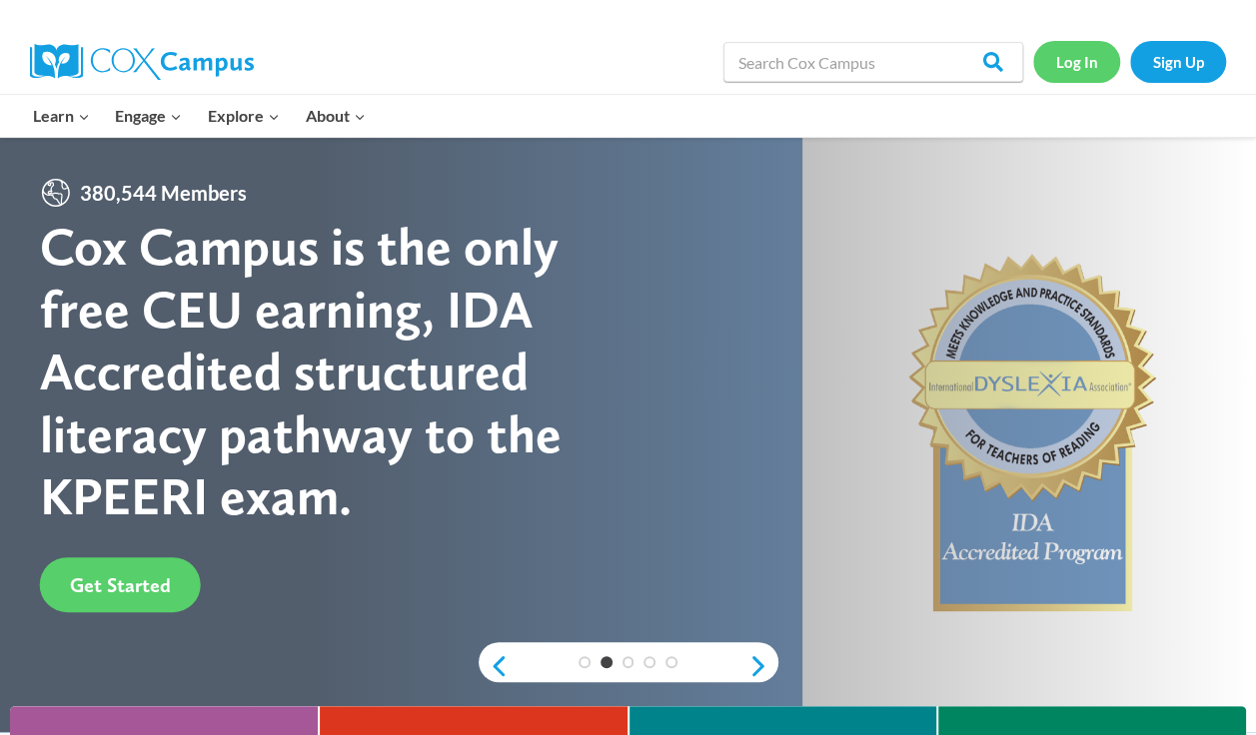
click at [1059, 58] on link "Log In" at bounding box center [1076, 61] width 87 height 41
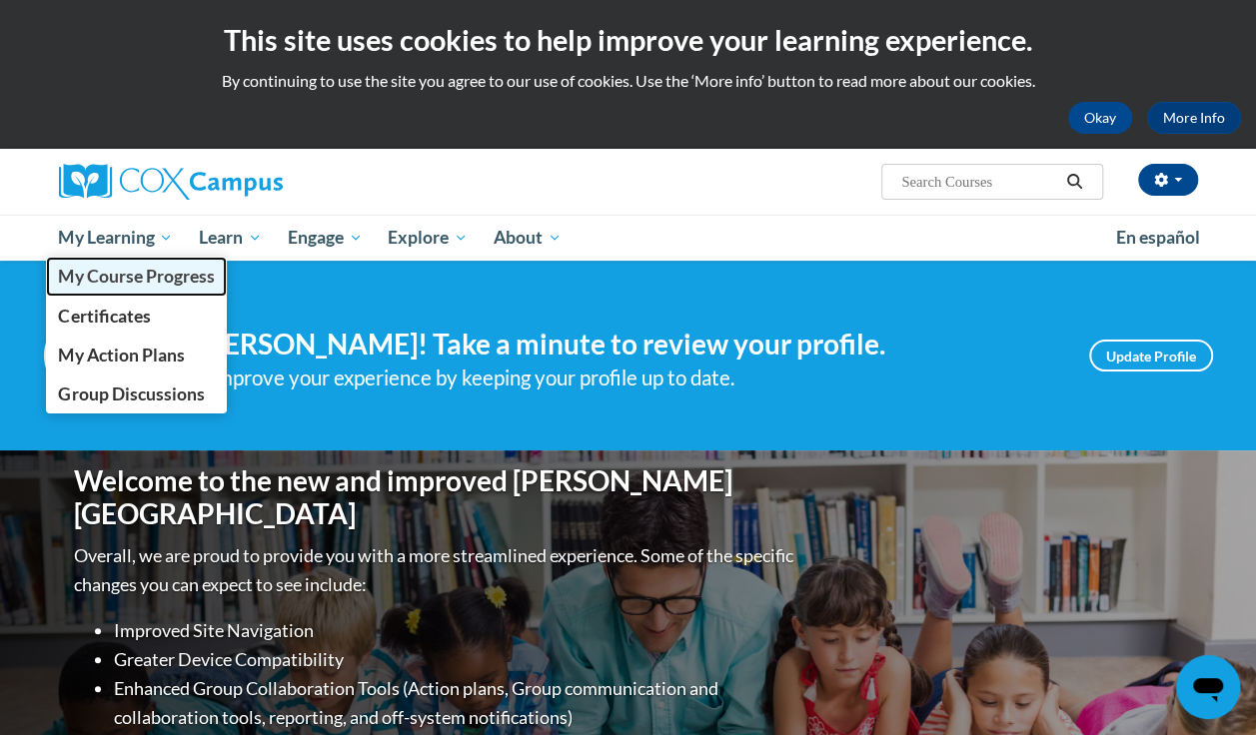
click at [133, 276] on span "My Course Progress" at bounding box center [136, 276] width 156 height 21
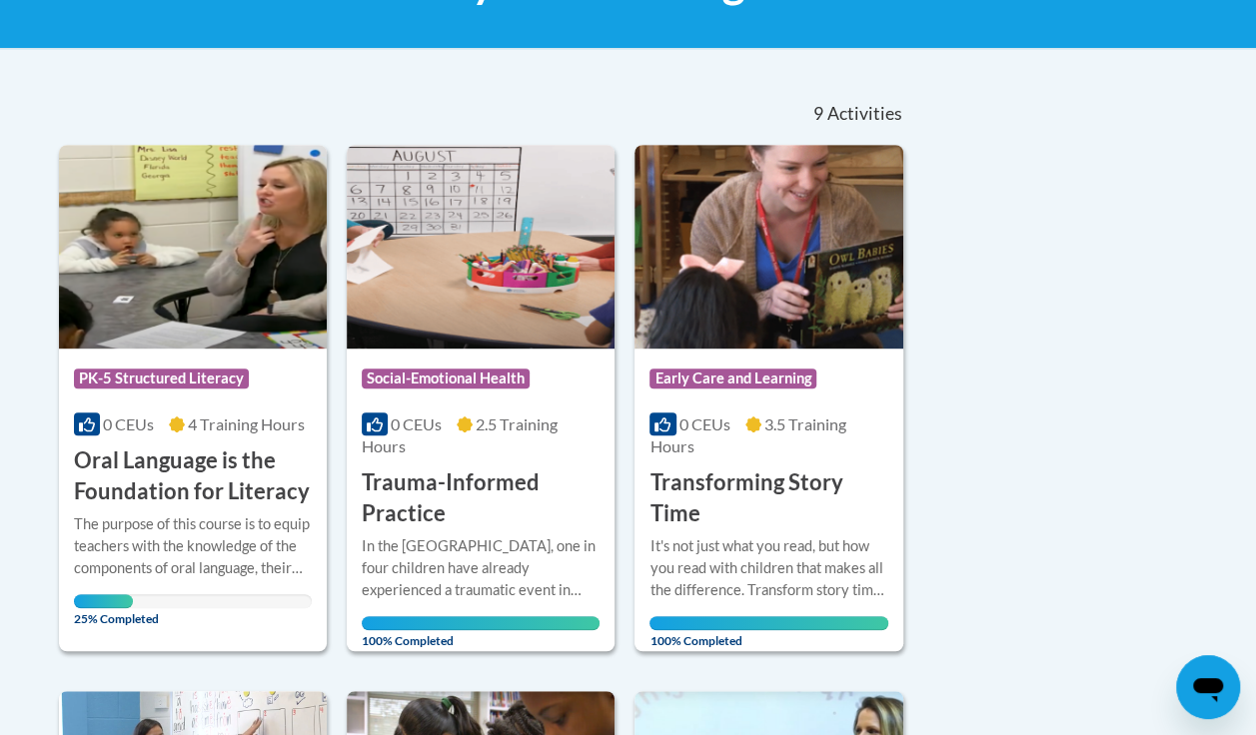
scroll to position [446, 0]
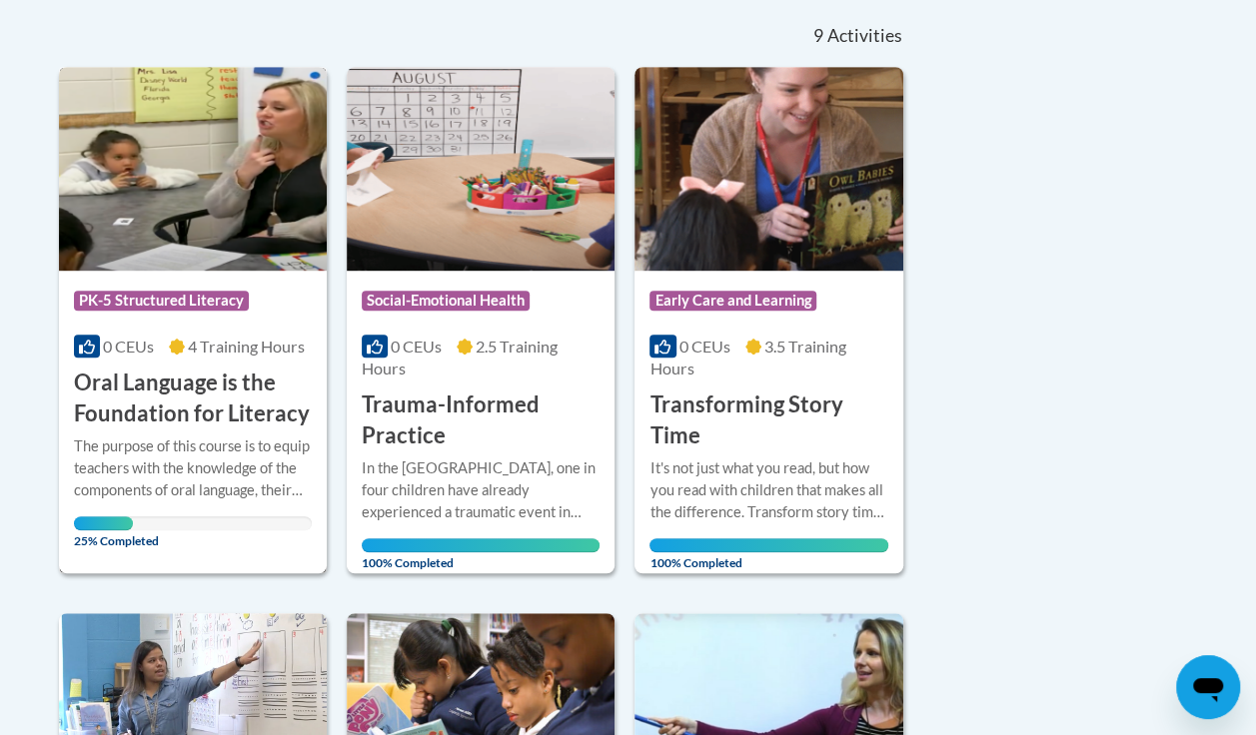
click at [220, 185] on img at bounding box center [193, 169] width 268 height 204
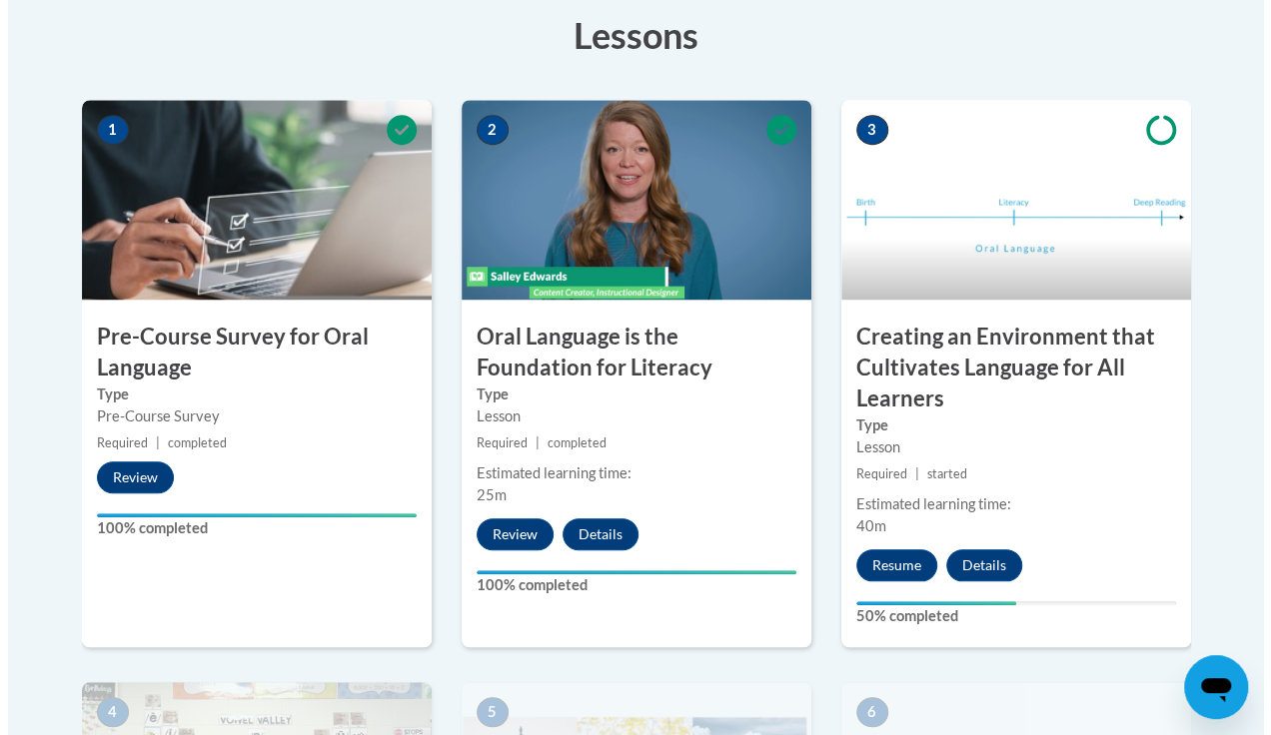
scroll to position [611, 0]
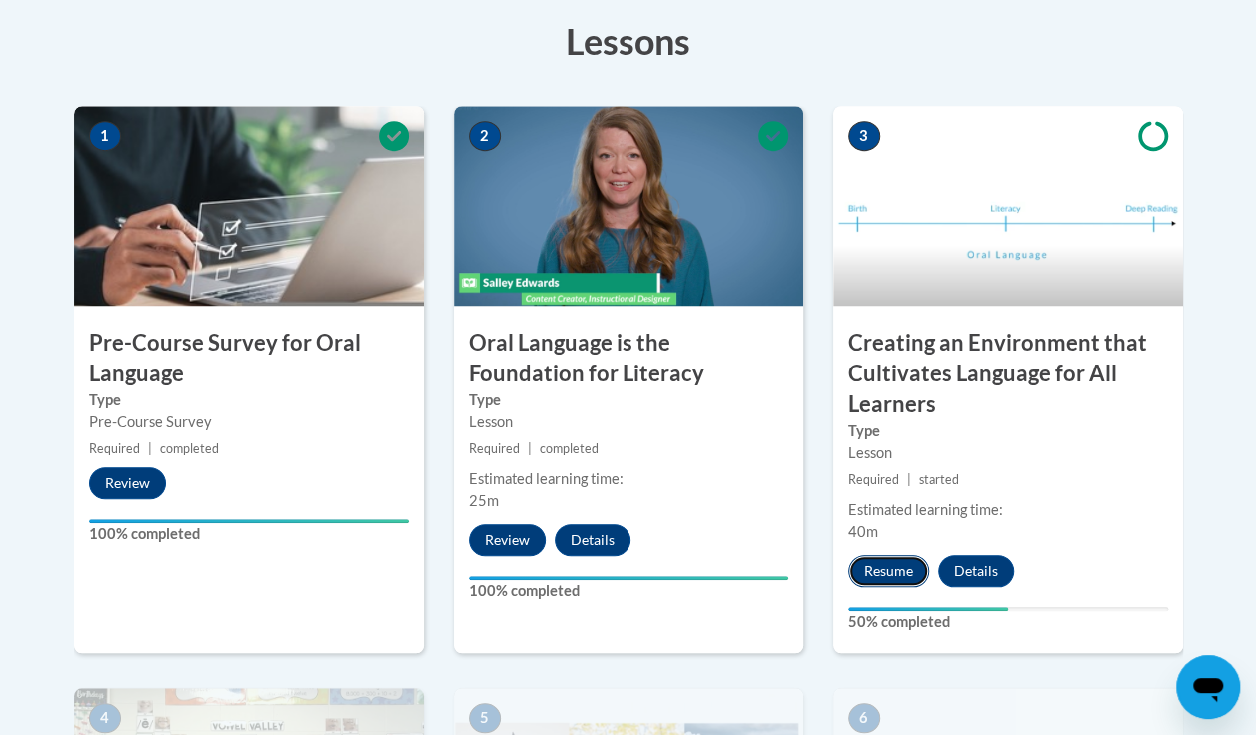
click at [901, 573] on button "Resume" at bounding box center [888, 572] width 81 height 32
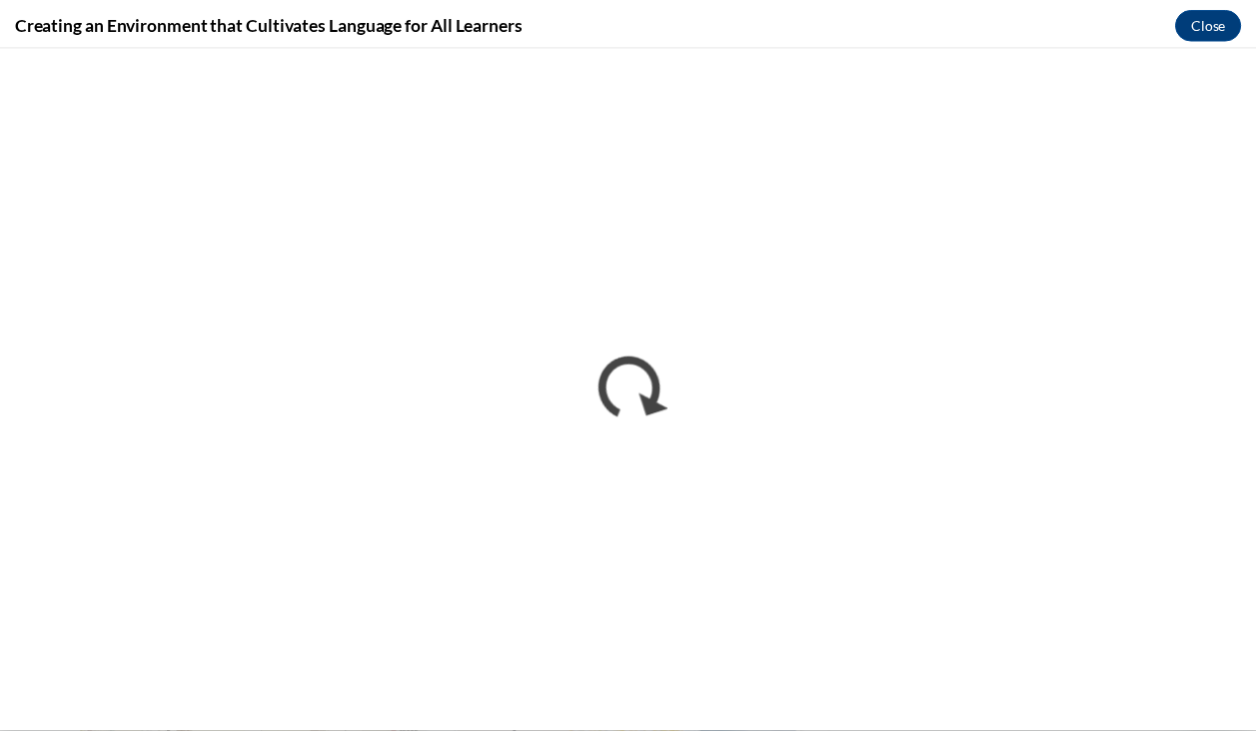
scroll to position [0, 0]
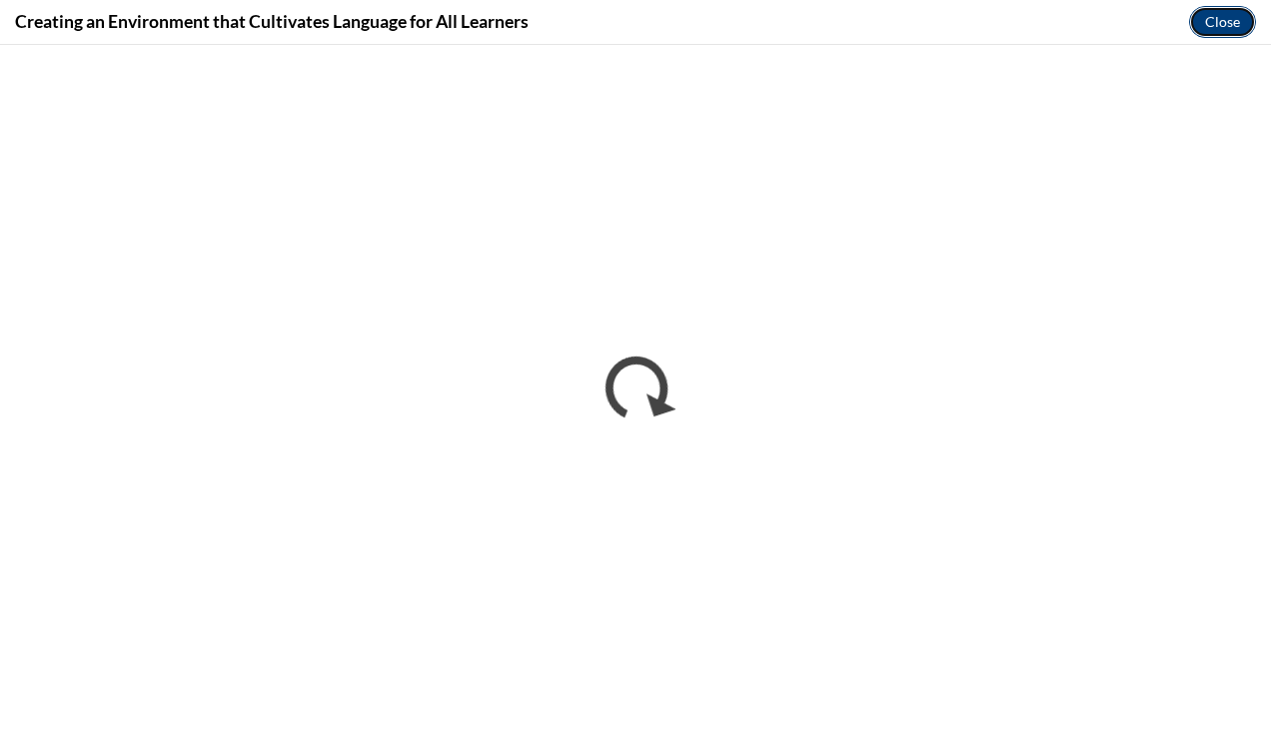
click at [1221, 24] on button "Close" at bounding box center [1222, 22] width 67 height 32
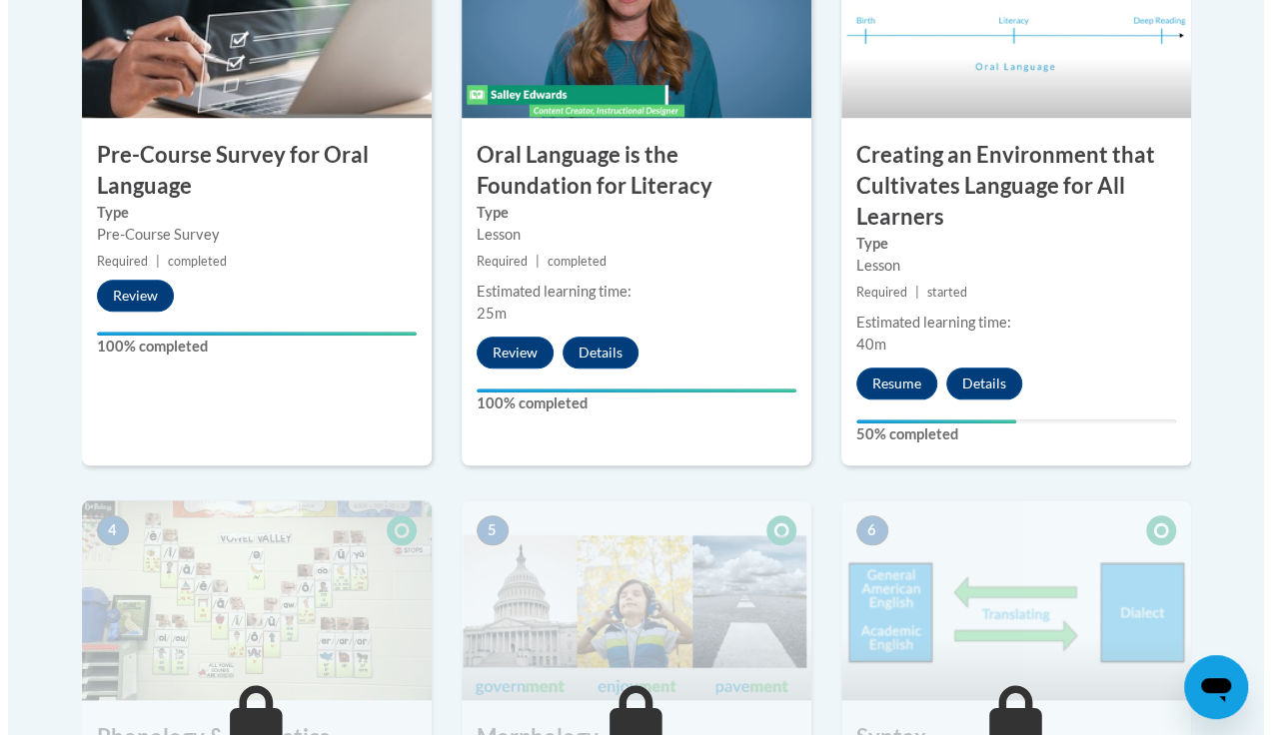
scroll to position [817, 0]
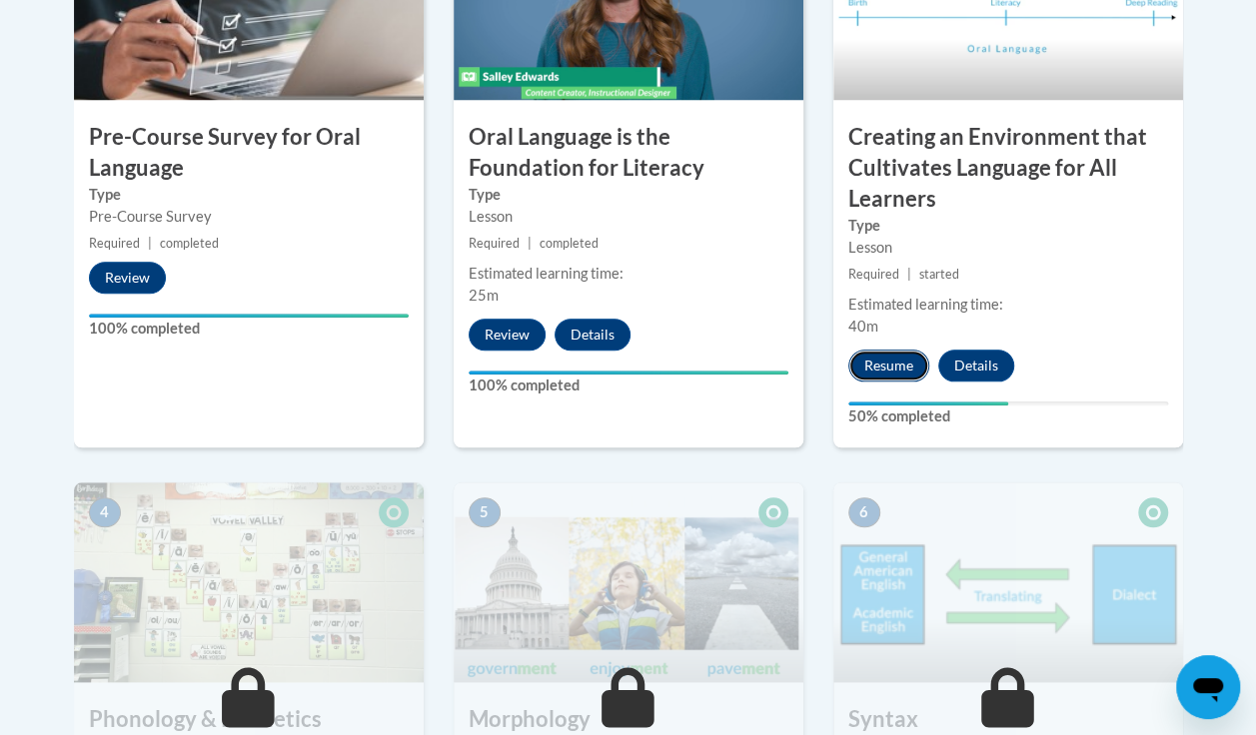
click at [896, 352] on button "Resume" at bounding box center [888, 366] width 81 height 32
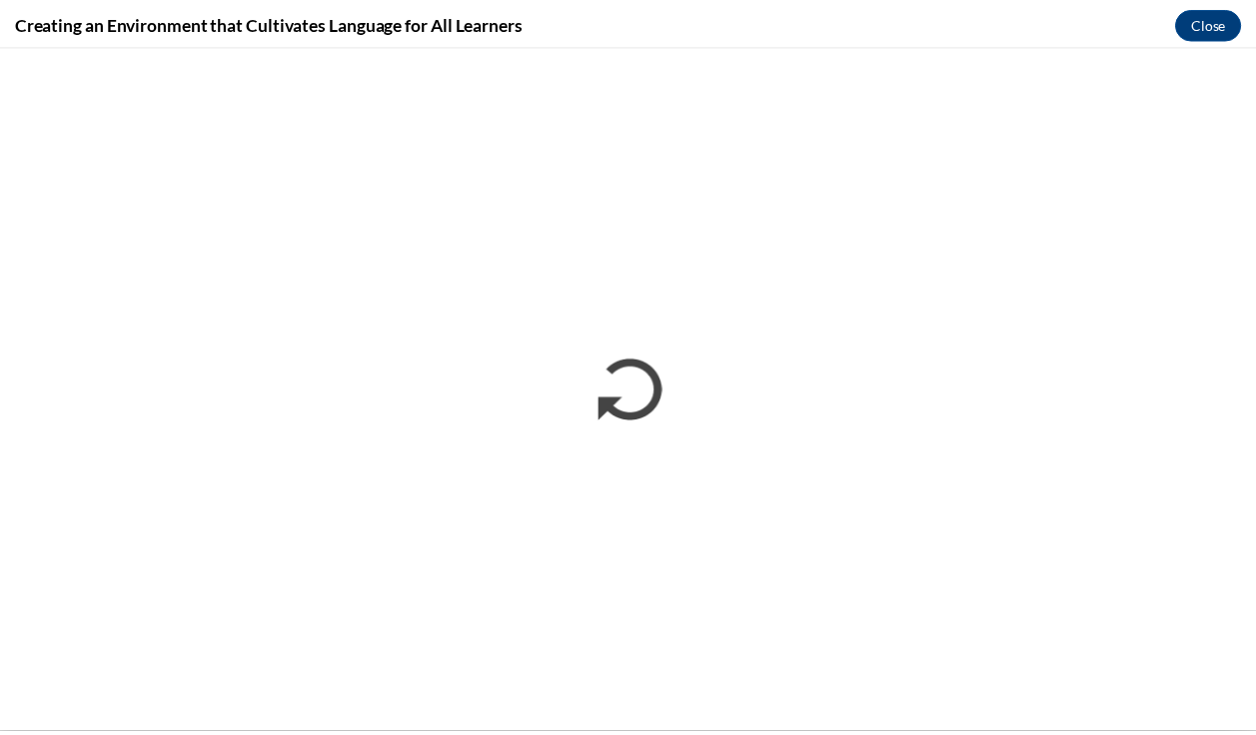
scroll to position [0, 0]
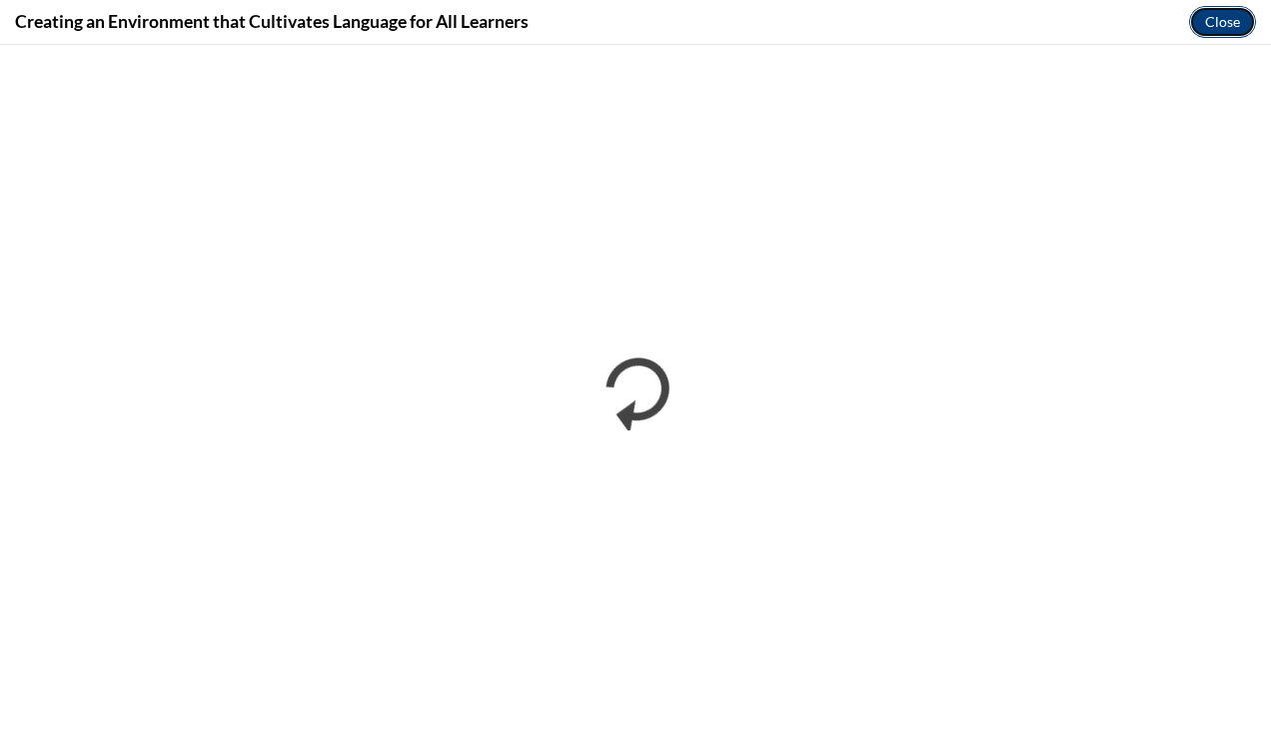
click at [1231, 24] on button "Close" at bounding box center [1222, 22] width 67 height 32
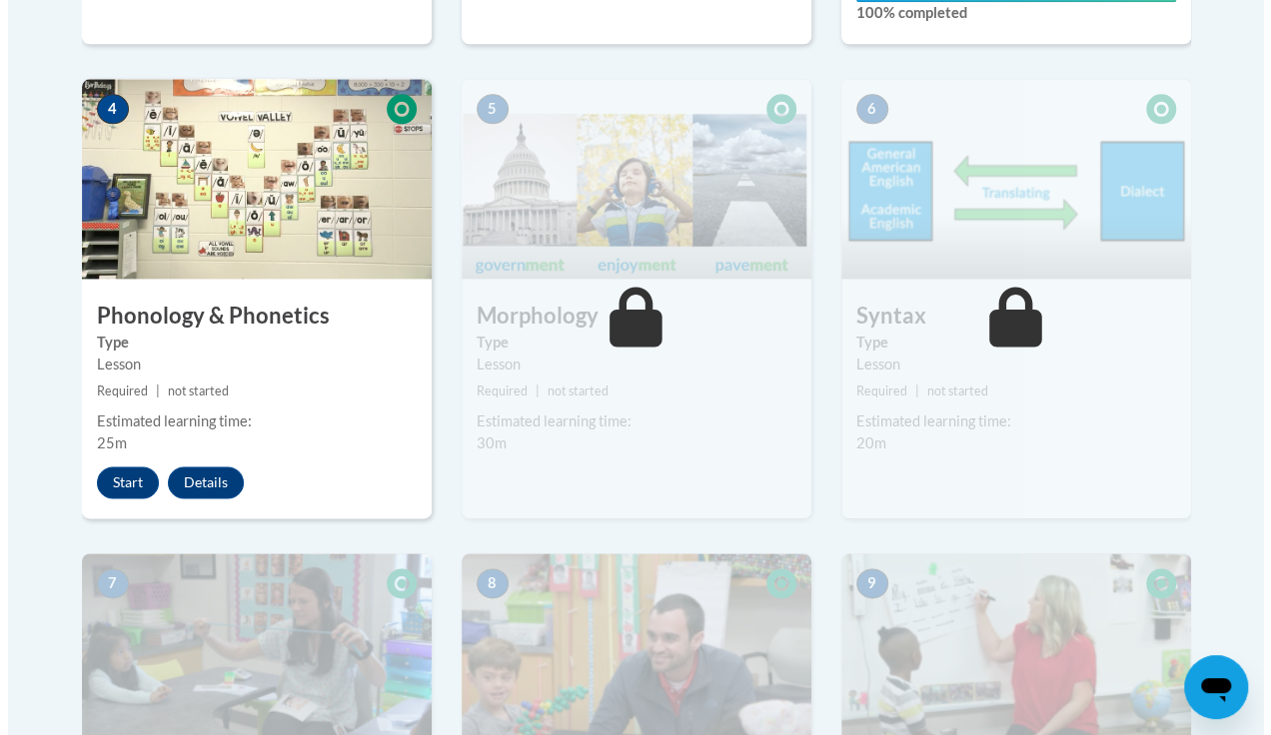
scroll to position [1208, 0]
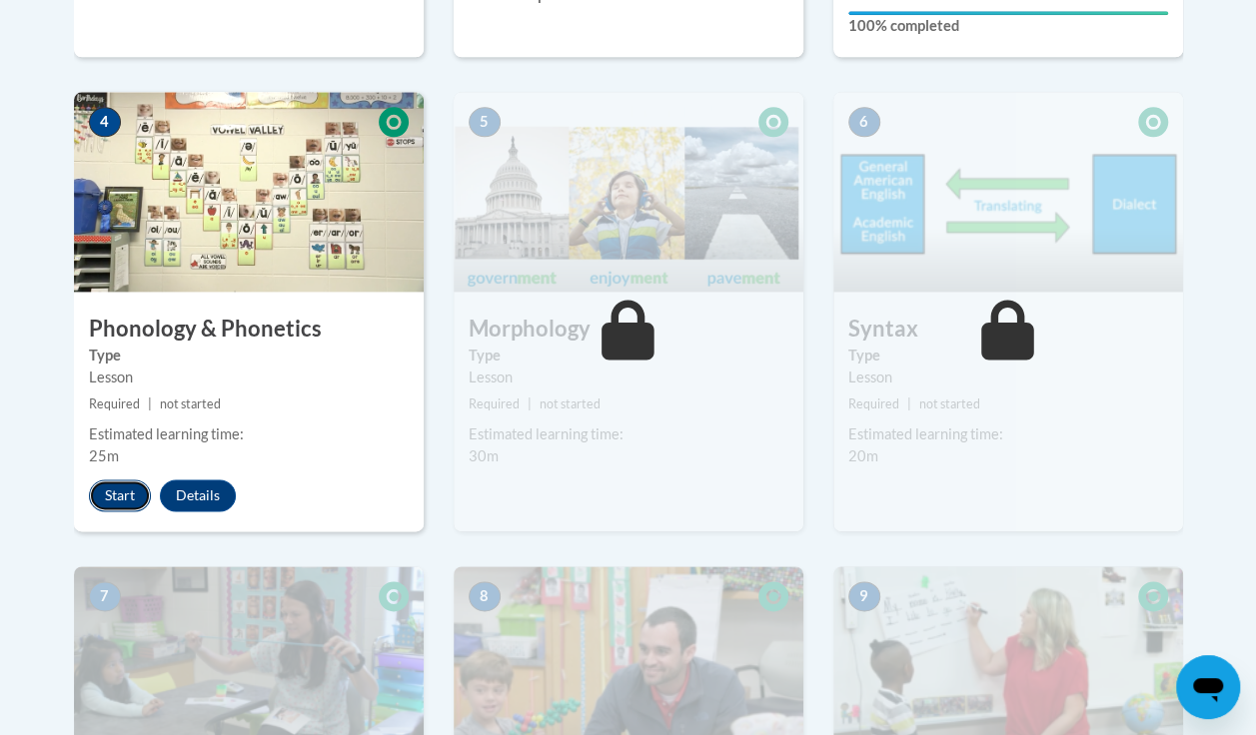
click at [100, 503] on button "Start" at bounding box center [120, 496] width 62 height 32
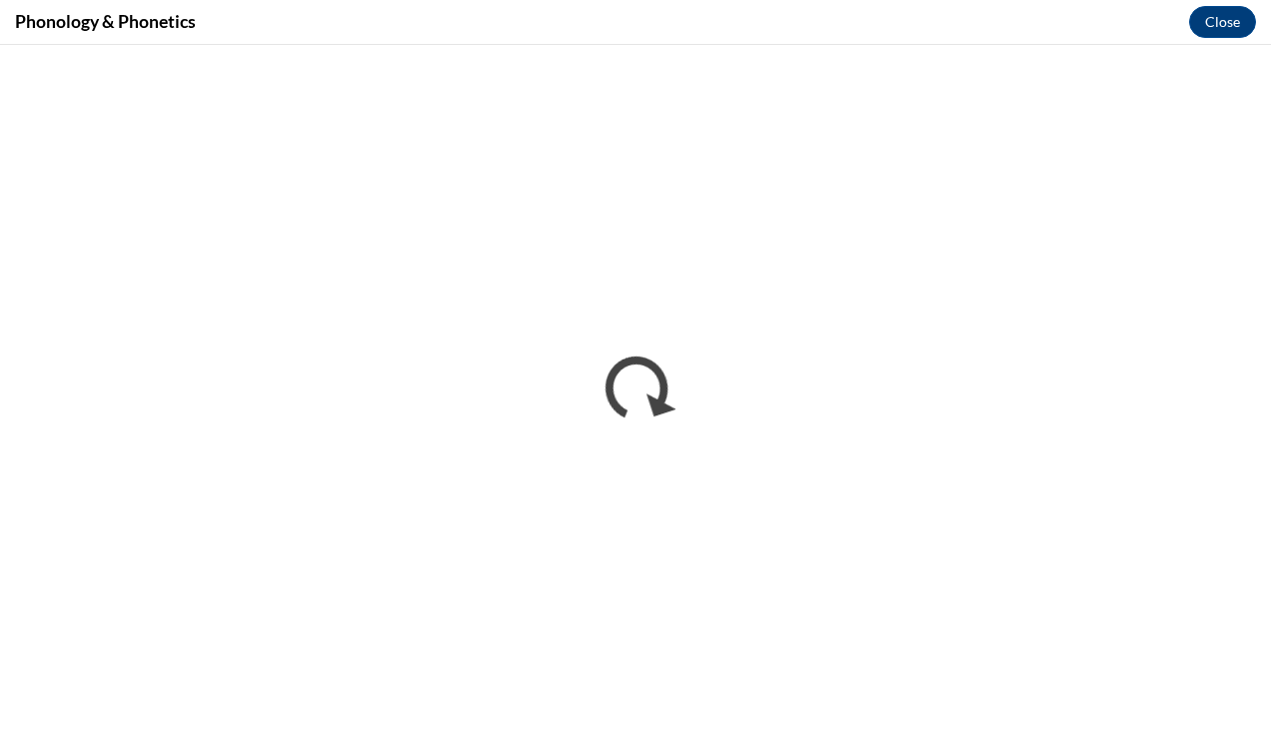
scroll to position [0, 0]
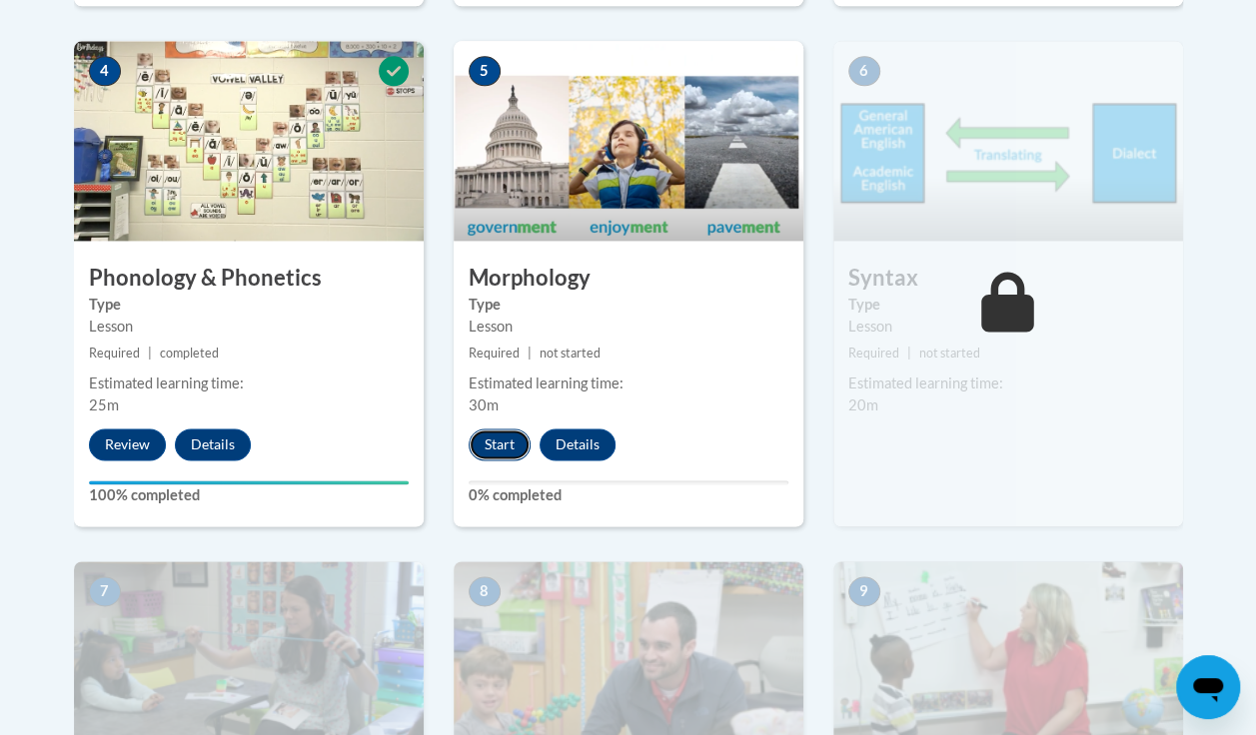
click at [494, 440] on button "Start" at bounding box center [500, 445] width 62 height 32
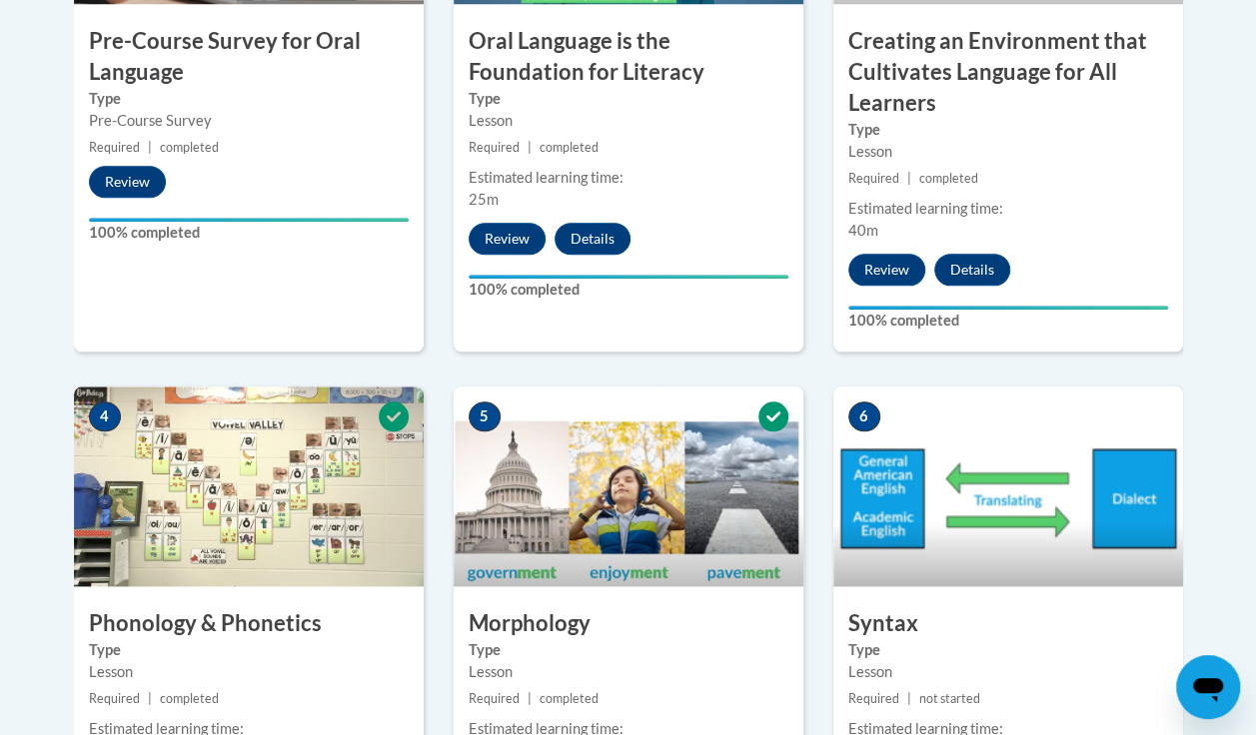
scroll to position [778, 0]
